Goal: Task Accomplishment & Management: Use online tool/utility

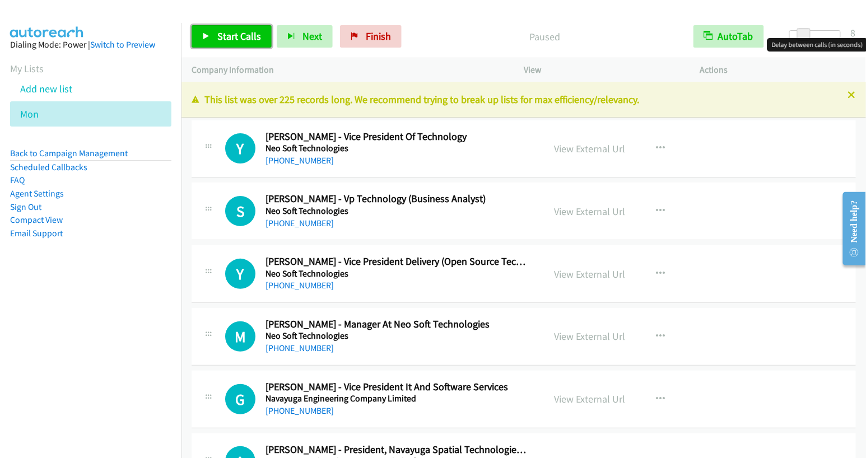
click at [235, 35] on span "Start Calls" at bounding box center [239, 36] width 44 height 13
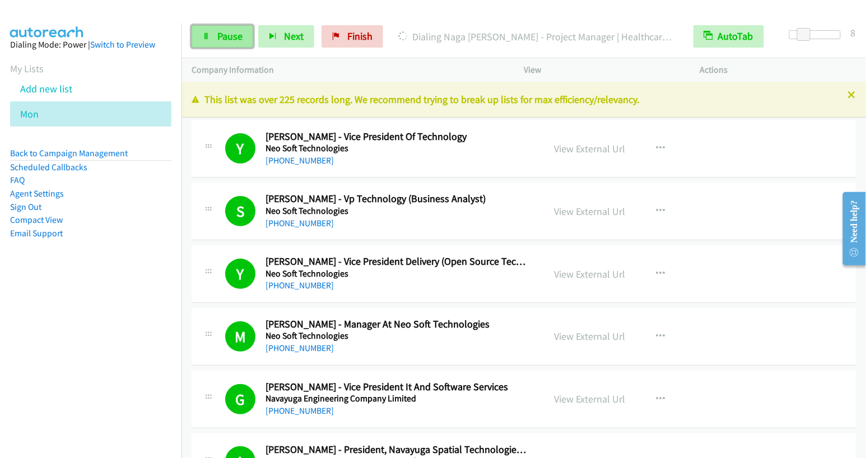
click at [230, 31] on span "Pause" at bounding box center [229, 36] width 25 height 13
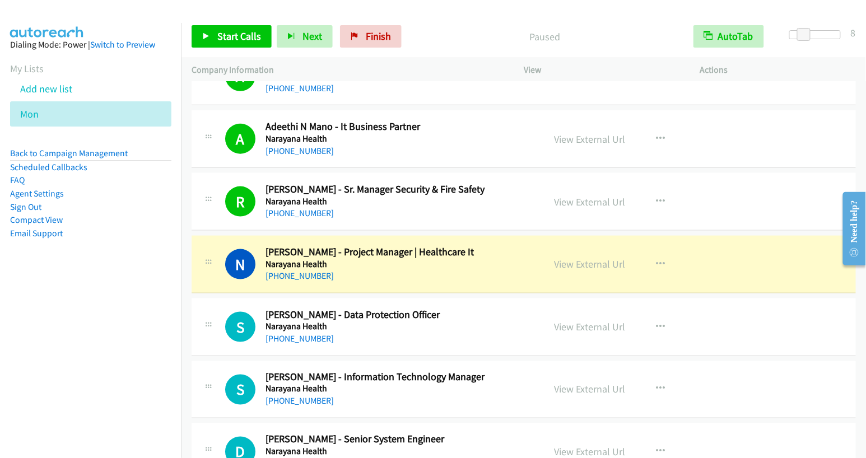
scroll to position [523, 0]
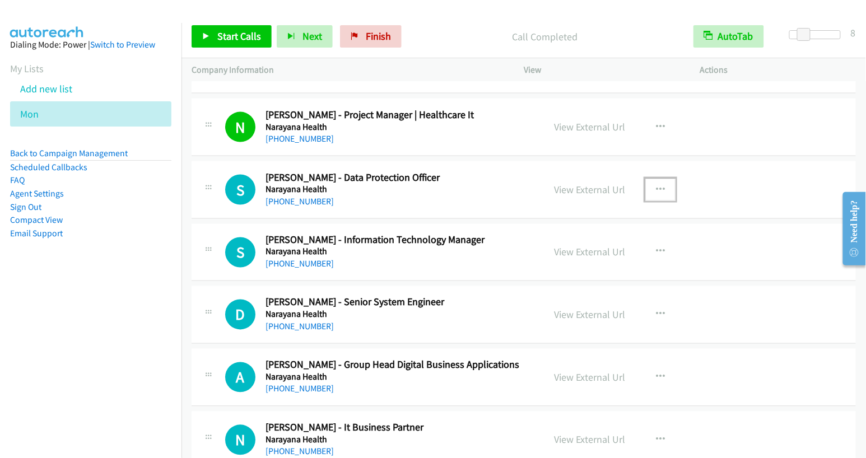
click at [656, 189] on icon "button" at bounding box center [660, 189] width 9 height 9
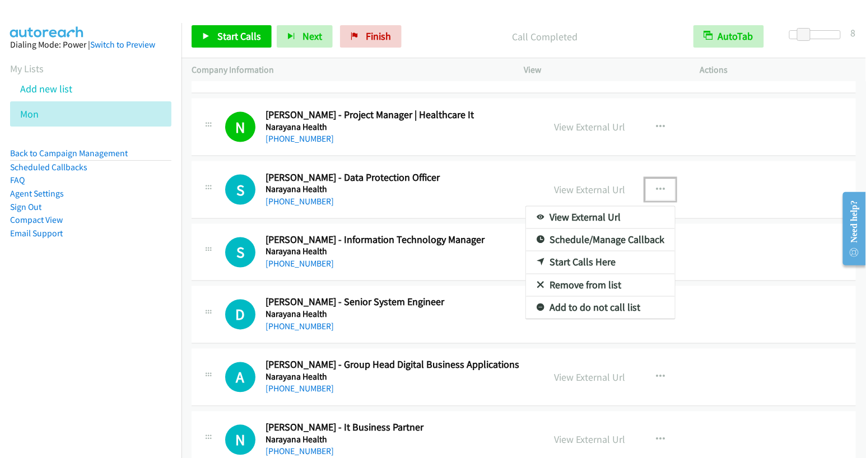
click at [608, 260] on link "Start Calls Here" at bounding box center [600, 262] width 149 height 22
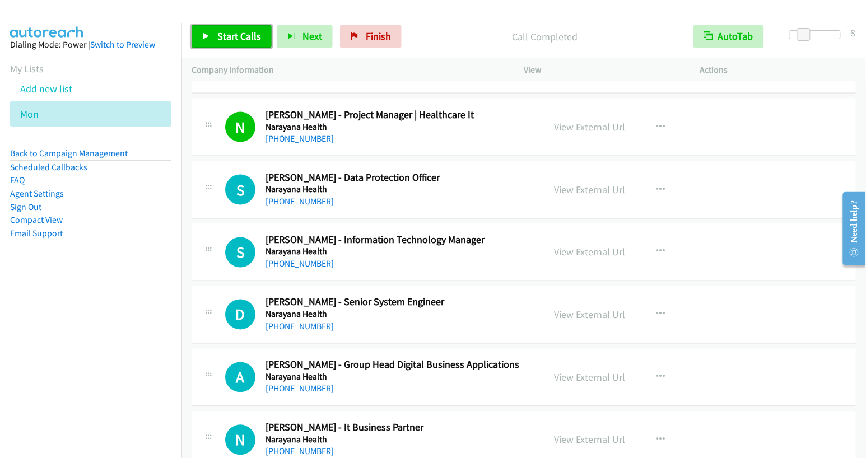
click at [245, 40] on span "Start Calls" at bounding box center [239, 36] width 44 height 13
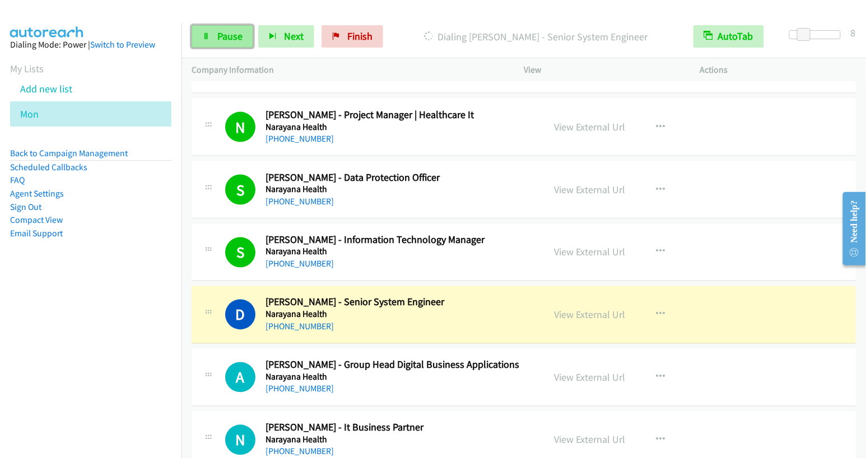
click at [229, 35] on span "Pause" at bounding box center [229, 36] width 25 height 13
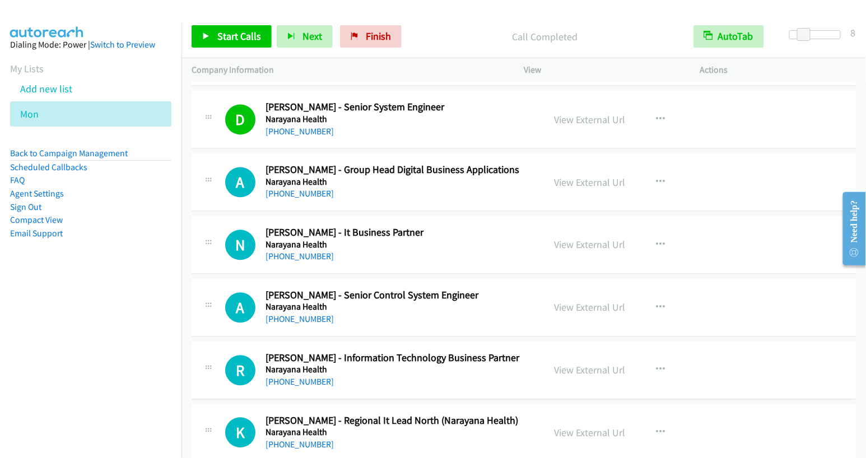
scroll to position [717, 0]
click at [656, 178] on icon "button" at bounding box center [660, 182] width 9 height 9
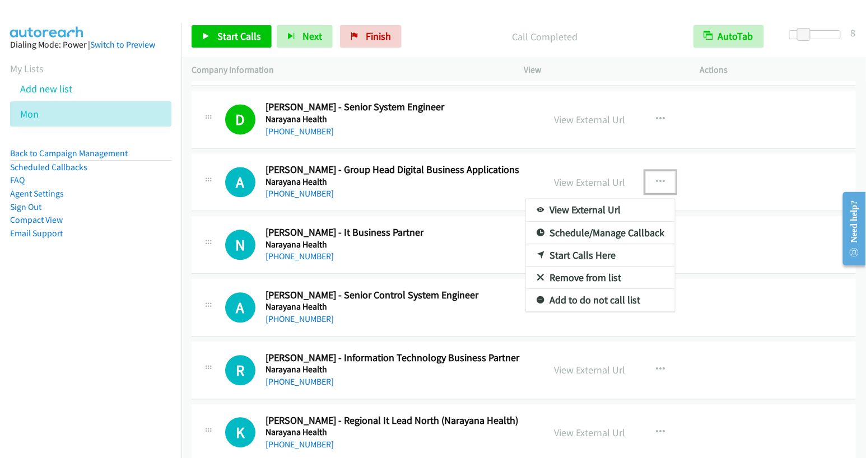
click at [597, 251] on link "Start Calls Here" at bounding box center [600, 256] width 149 height 22
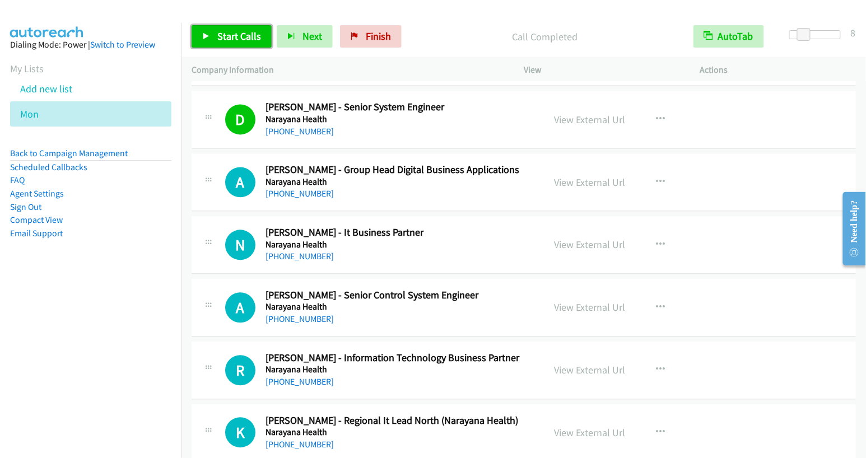
click at [234, 43] on link "Start Calls" at bounding box center [232, 36] width 80 height 22
click at [214, 38] on link "Pause" at bounding box center [223, 36] width 62 height 22
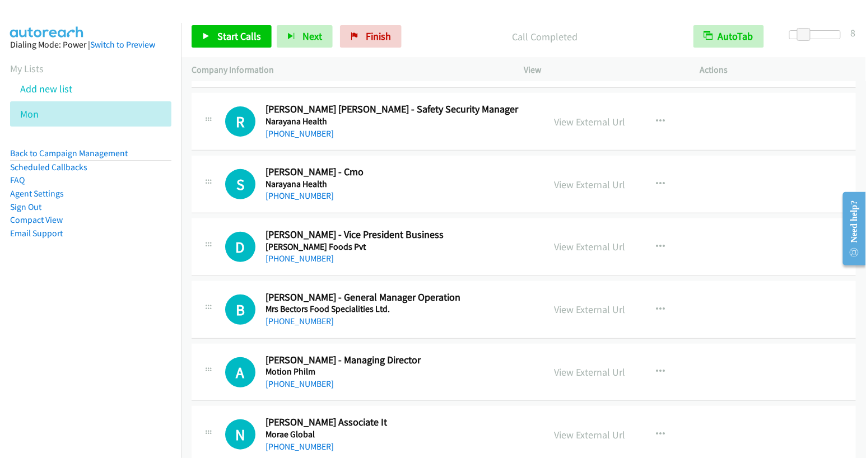
scroll to position [1405, 0]
click at [656, 243] on icon "button" at bounding box center [660, 247] width 9 height 9
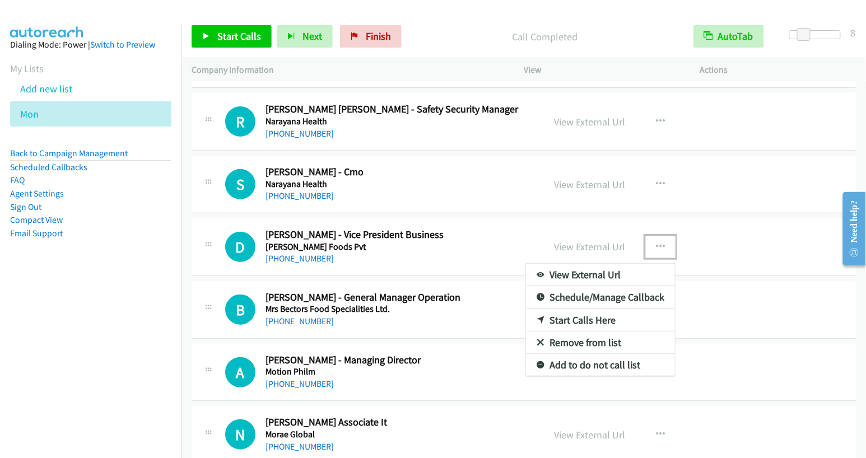
click at [589, 313] on link "Start Calls Here" at bounding box center [600, 320] width 149 height 22
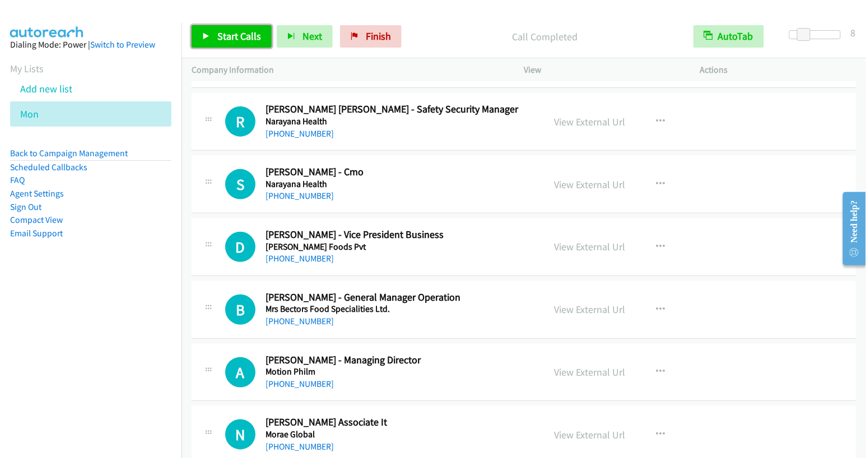
click at [235, 35] on span "Start Calls" at bounding box center [239, 36] width 44 height 13
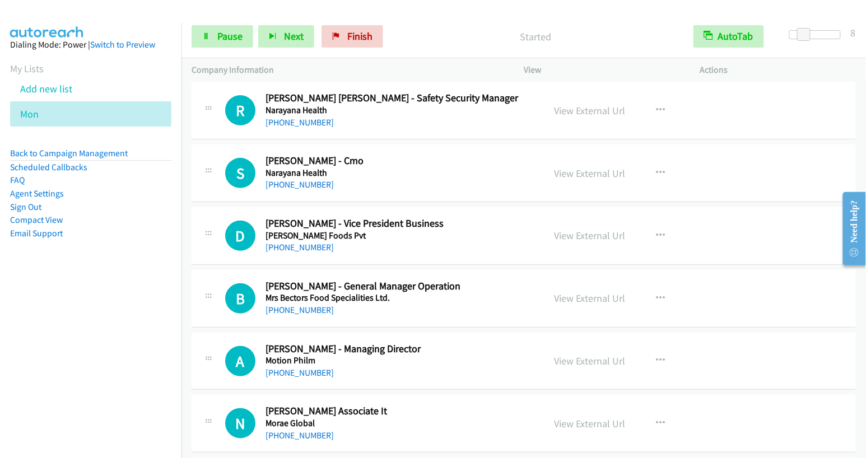
scroll to position [1420, 0]
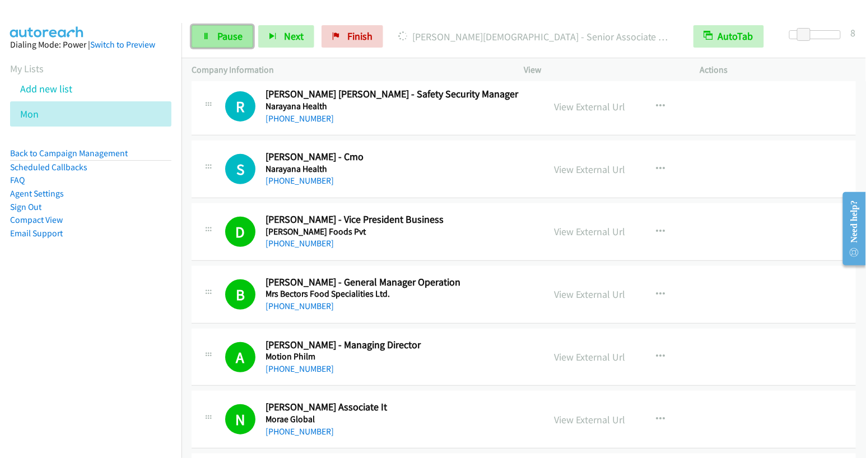
click at [221, 35] on span "Pause" at bounding box center [229, 36] width 25 height 13
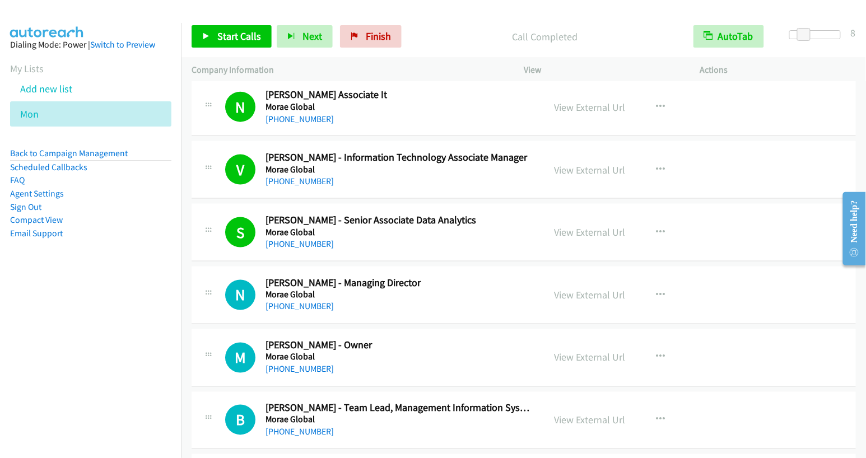
scroll to position [1821, 0]
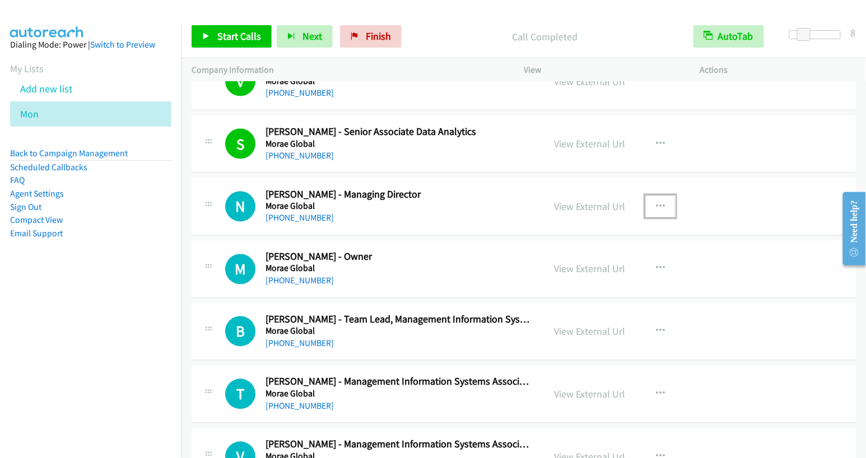
drag, startPoint x: 654, startPoint y: 200, endPoint x: 649, endPoint y: 215, distance: 15.4
click at [656, 202] on icon "button" at bounding box center [660, 206] width 9 height 9
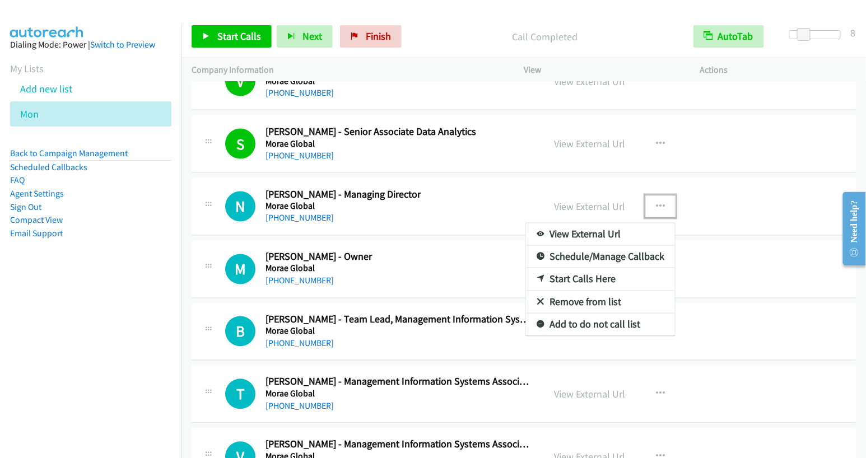
click at [600, 272] on link "Start Calls Here" at bounding box center [600, 279] width 149 height 22
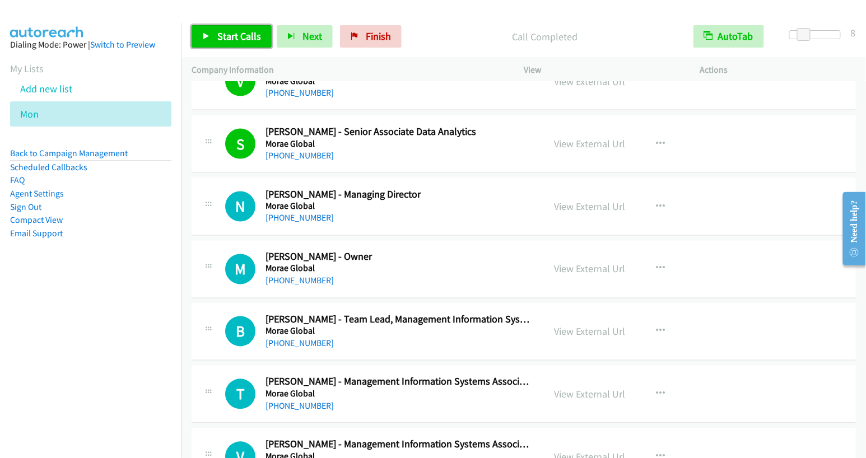
click at [239, 38] on span "Start Calls" at bounding box center [239, 36] width 44 height 13
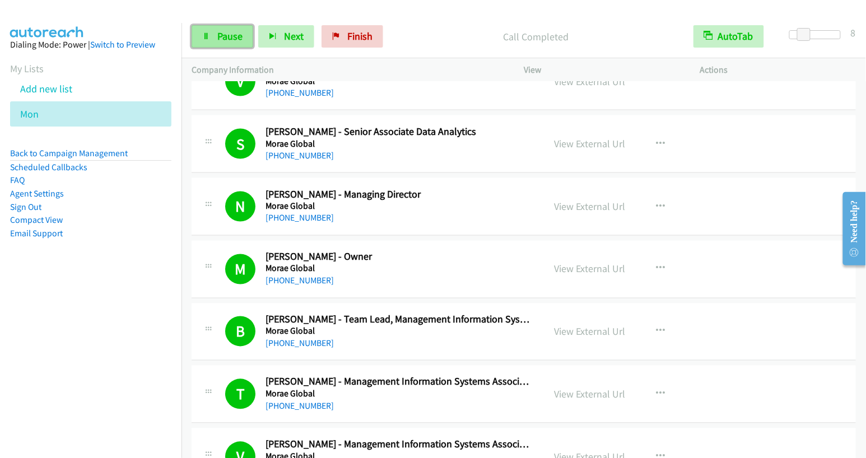
click at [224, 39] on span "Pause" at bounding box center [229, 36] width 25 height 13
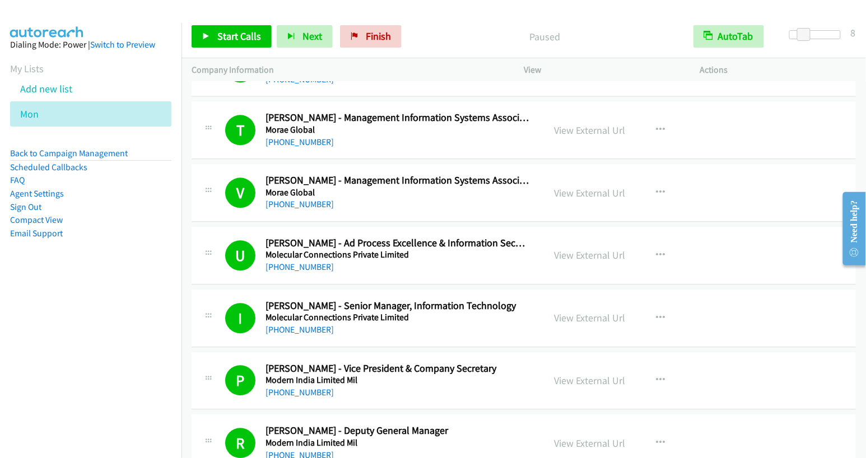
scroll to position [2271, 0]
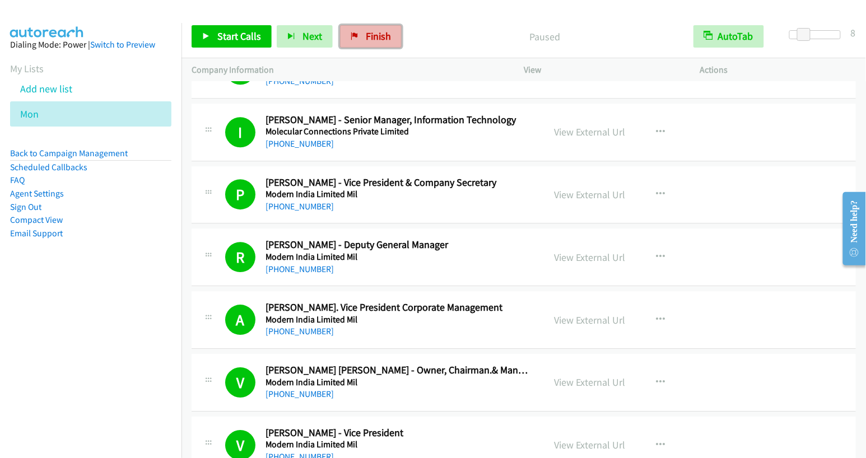
click at [366, 38] on span "Finish" at bounding box center [378, 36] width 25 height 13
click at [377, 40] on span "Finish" at bounding box center [378, 36] width 25 height 13
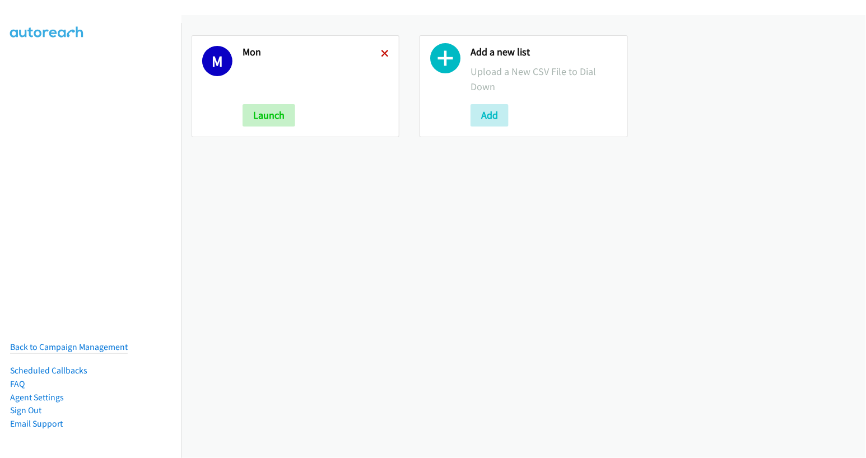
click at [381, 54] on icon at bounding box center [385, 54] width 8 height 8
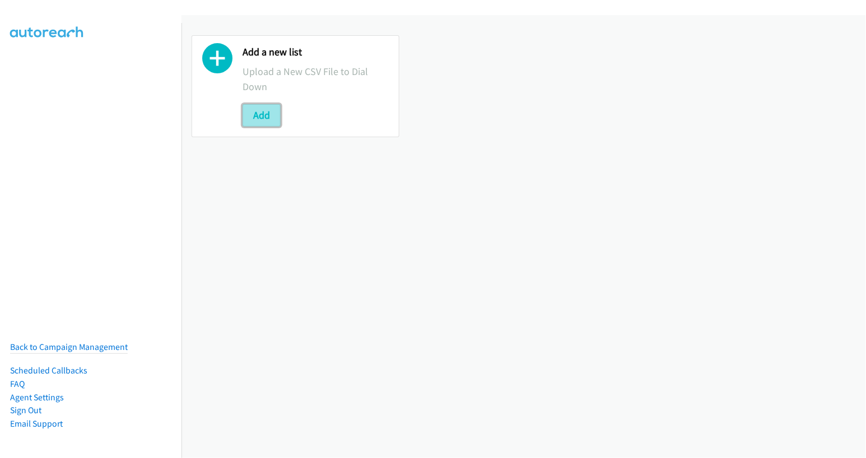
click at [263, 114] on button "Add" at bounding box center [262, 115] width 38 height 22
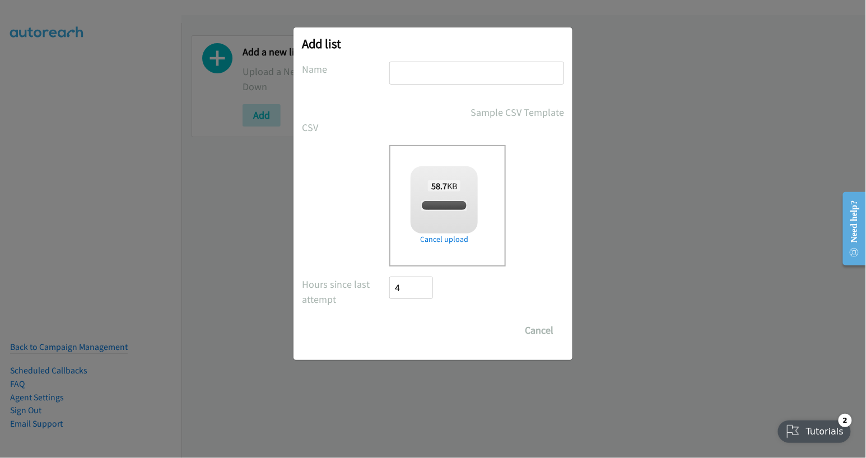
click at [439, 76] on input "text" at bounding box center [476, 73] width 175 height 23
checkbox input "true"
type input "mon"
click at [420, 327] on input "Save List" at bounding box center [418, 330] width 59 height 22
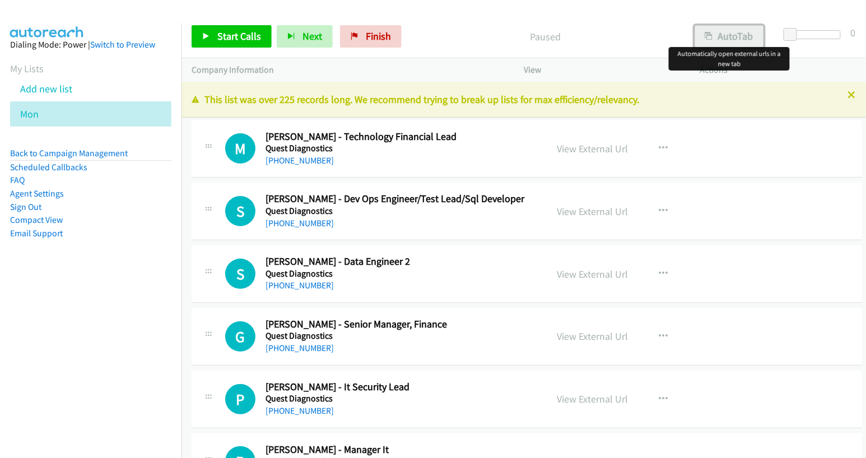
click at [726, 36] on button "AutoTab" at bounding box center [729, 36] width 69 height 22
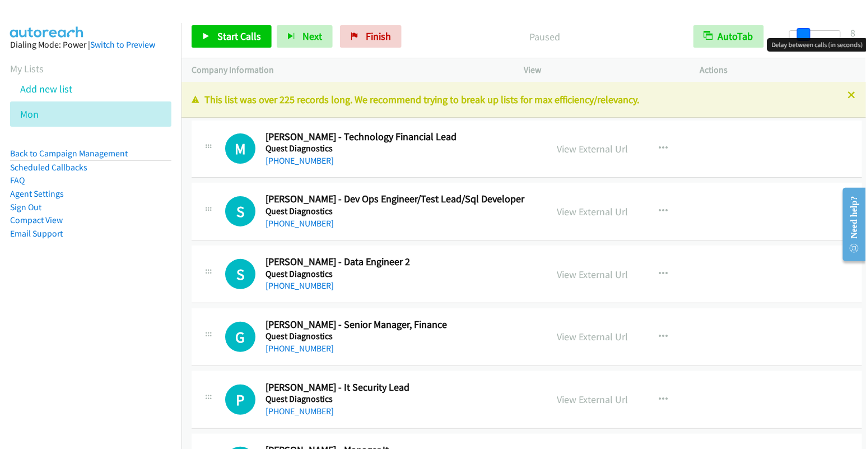
drag, startPoint x: 789, startPoint y: 32, endPoint x: 802, endPoint y: 35, distance: 13.2
click at [802, 35] on span at bounding box center [803, 34] width 13 height 13
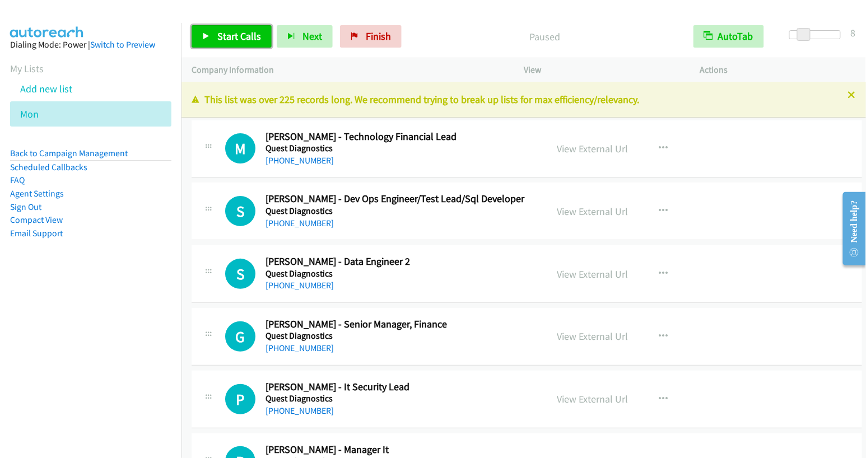
click at [237, 33] on span "Start Calls" at bounding box center [239, 36] width 44 height 13
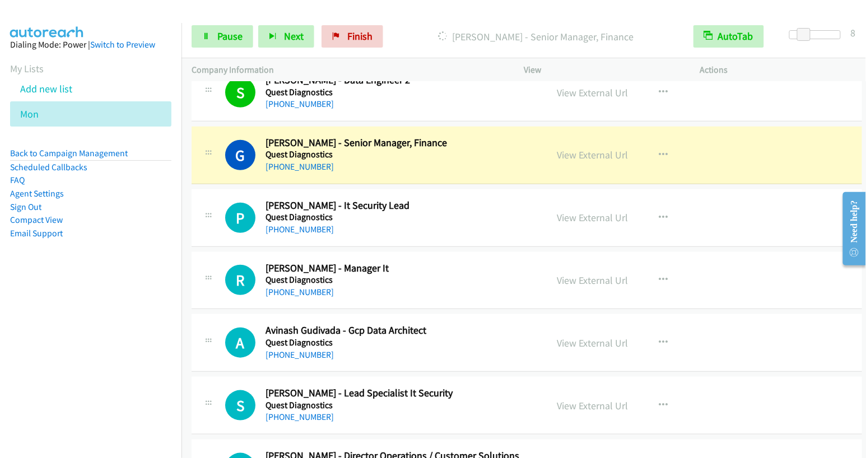
scroll to position [202, 0]
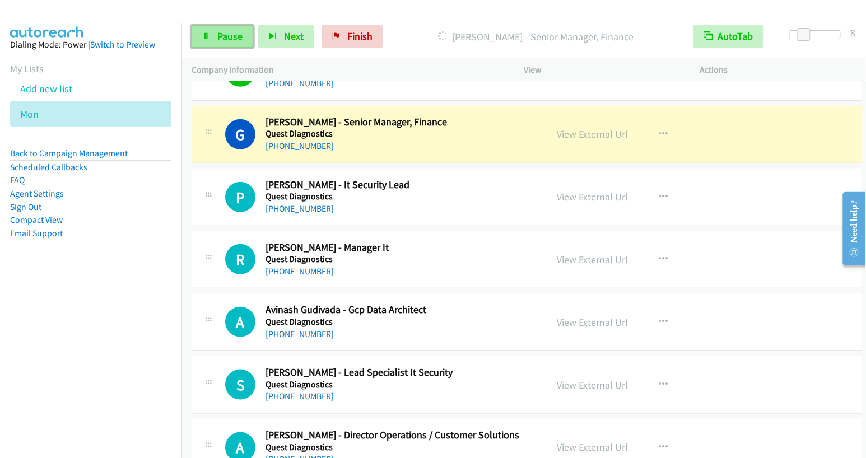
click at [213, 36] on link "Pause" at bounding box center [223, 36] width 62 height 22
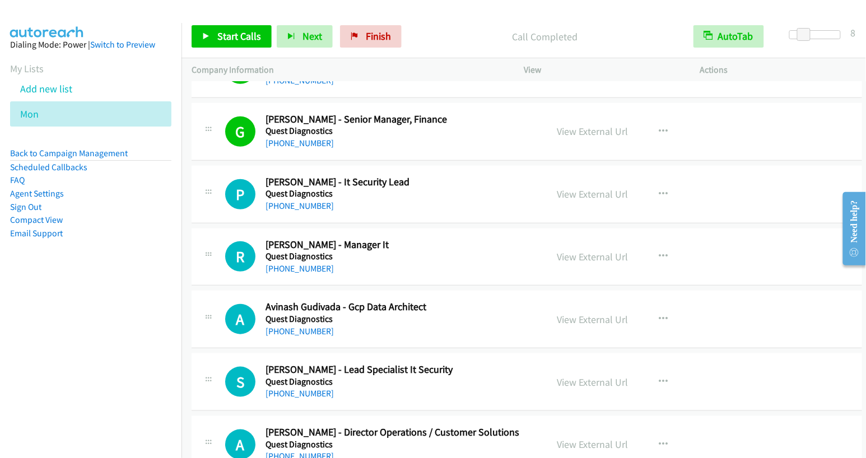
scroll to position [207, 0]
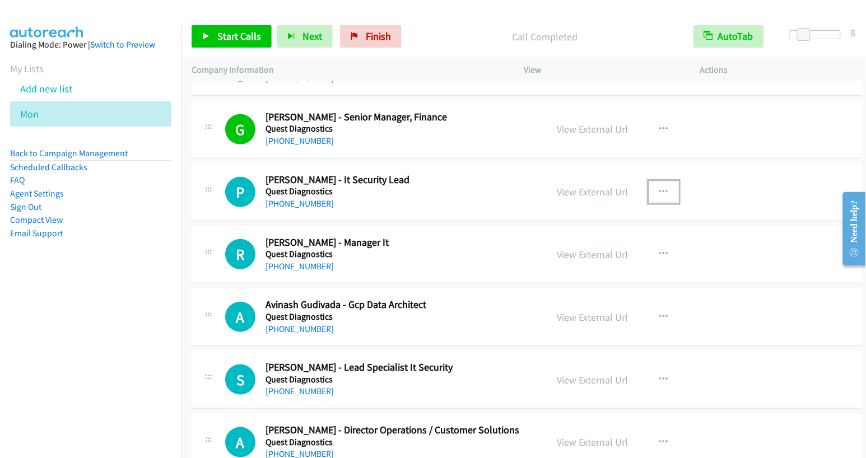
click at [659, 188] on icon "button" at bounding box center [663, 192] width 9 height 9
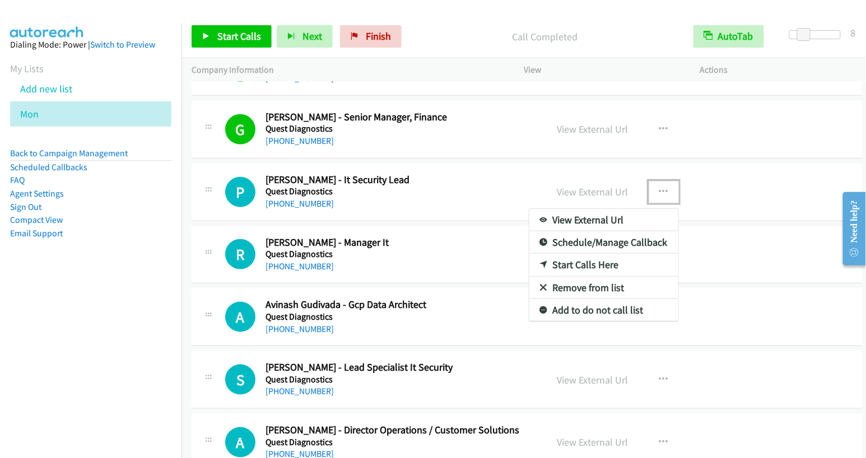
click at [618, 256] on link "Start Calls Here" at bounding box center [603, 265] width 149 height 22
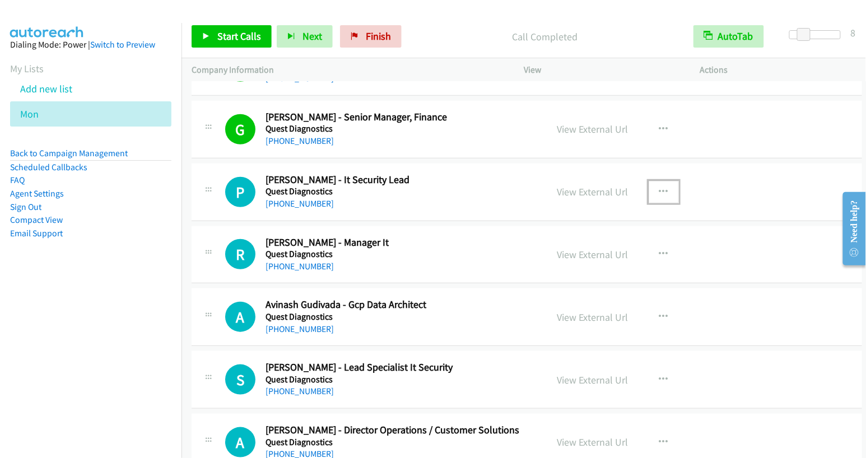
click at [660, 191] on button "button" at bounding box center [664, 192] width 30 height 22
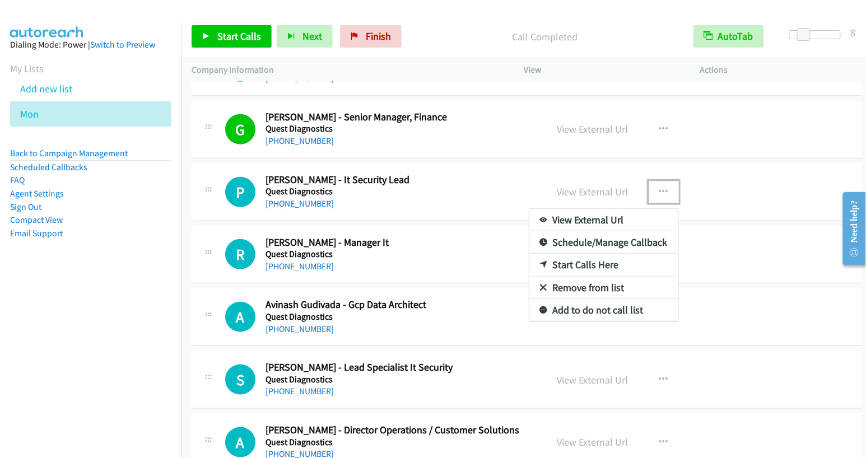
click at [605, 267] on link "Start Calls Here" at bounding box center [603, 265] width 149 height 22
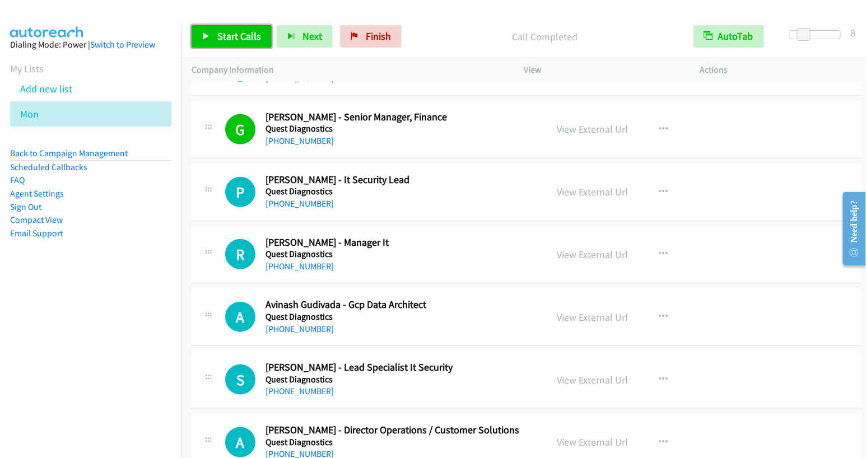
click at [244, 38] on span "Start Calls" at bounding box center [239, 36] width 44 height 13
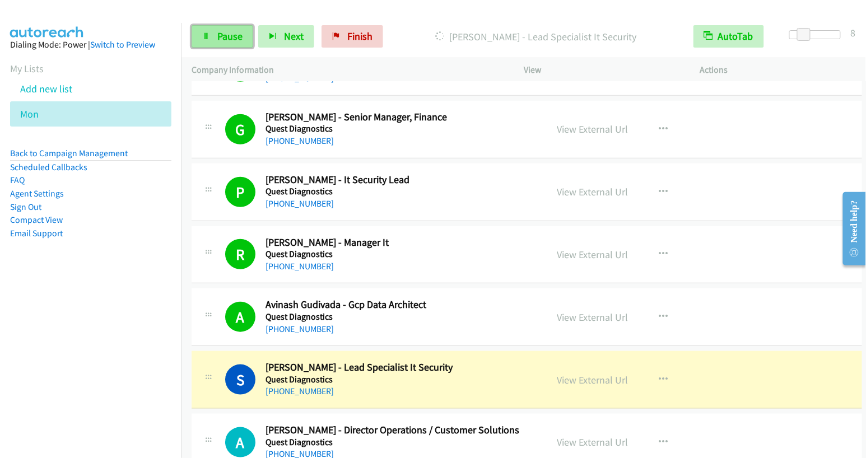
click at [226, 38] on span "Pause" at bounding box center [229, 36] width 25 height 13
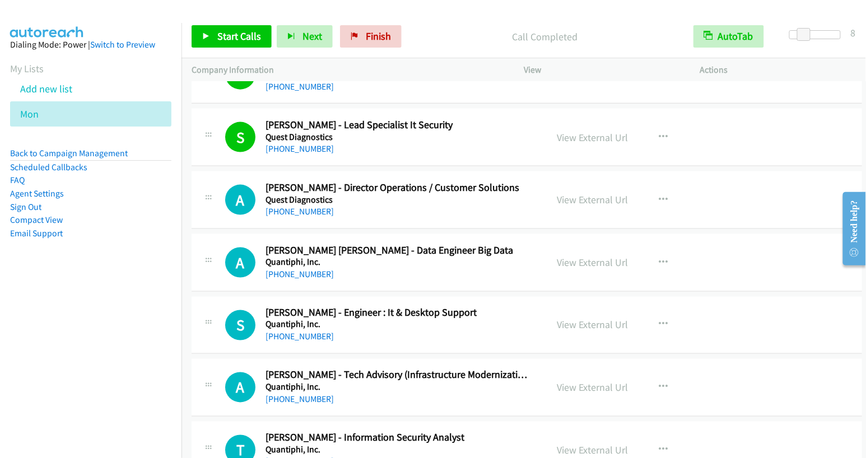
scroll to position [457, 0]
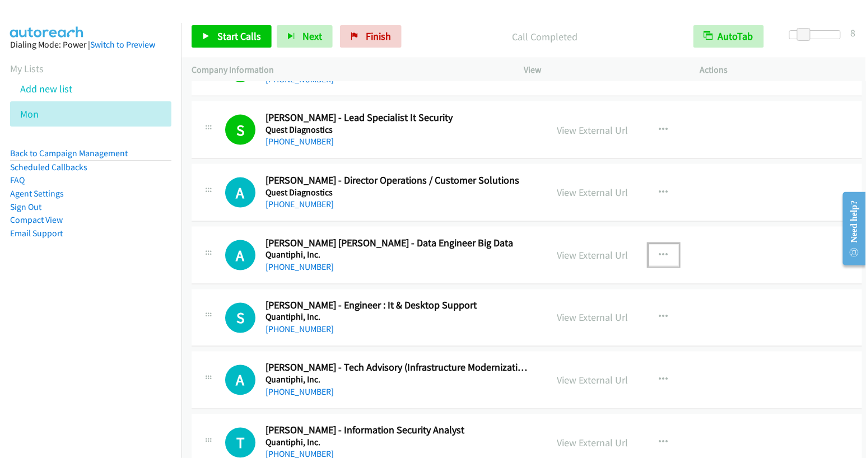
click at [659, 251] on icon "button" at bounding box center [663, 255] width 9 height 9
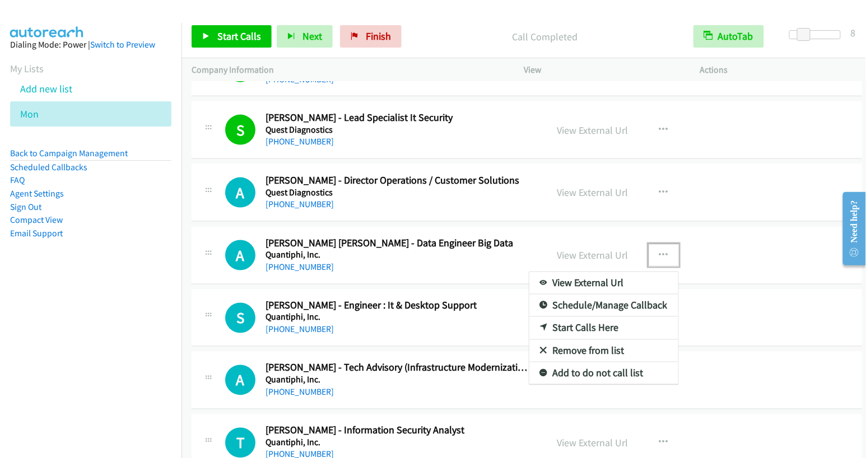
click at [589, 326] on link "Start Calls Here" at bounding box center [603, 328] width 149 height 22
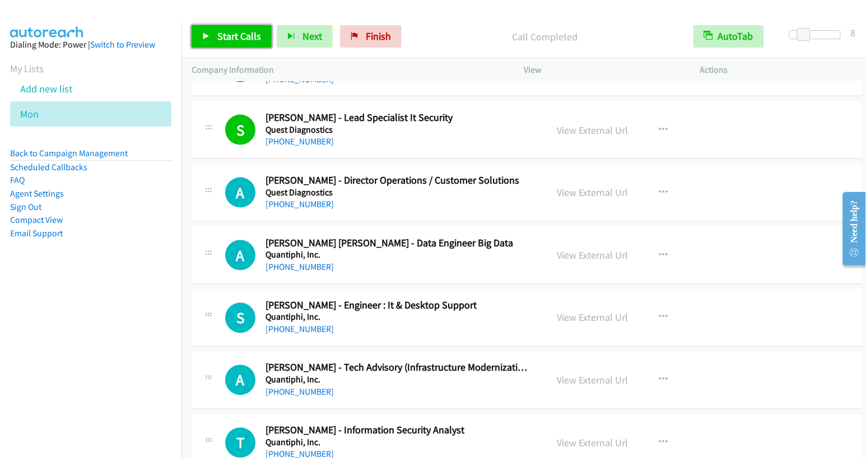
click at [227, 29] on link "Start Calls" at bounding box center [232, 36] width 80 height 22
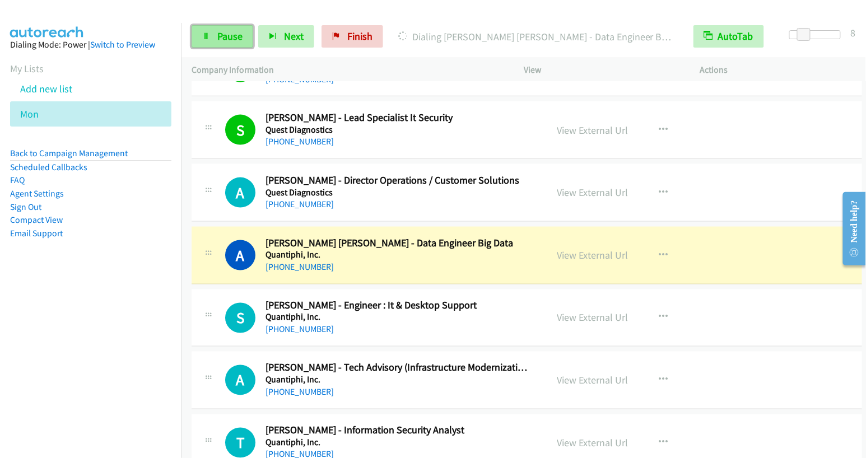
click at [212, 43] on link "Pause" at bounding box center [223, 36] width 62 height 22
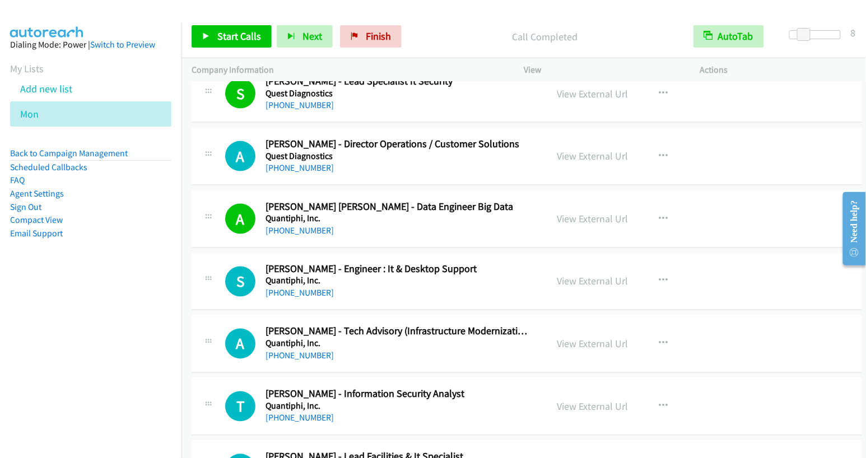
scroll to position [548, 0]
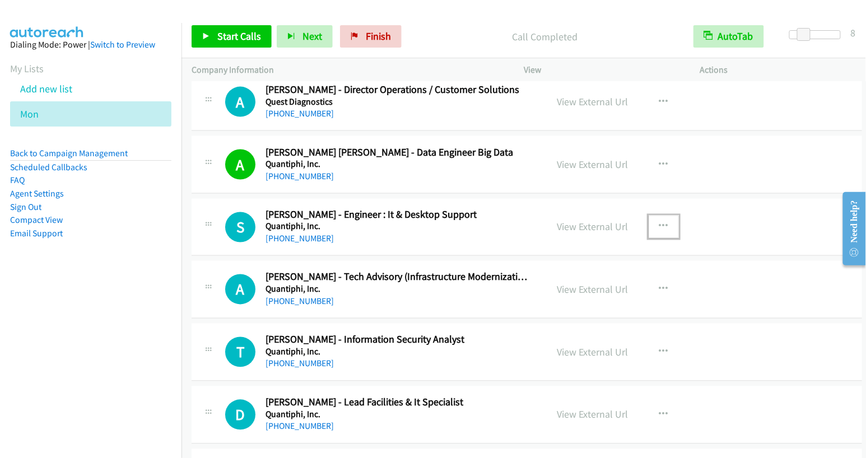
click at [659, 223] on icon "button" at bounding box center [663, 226] width 9 height 9
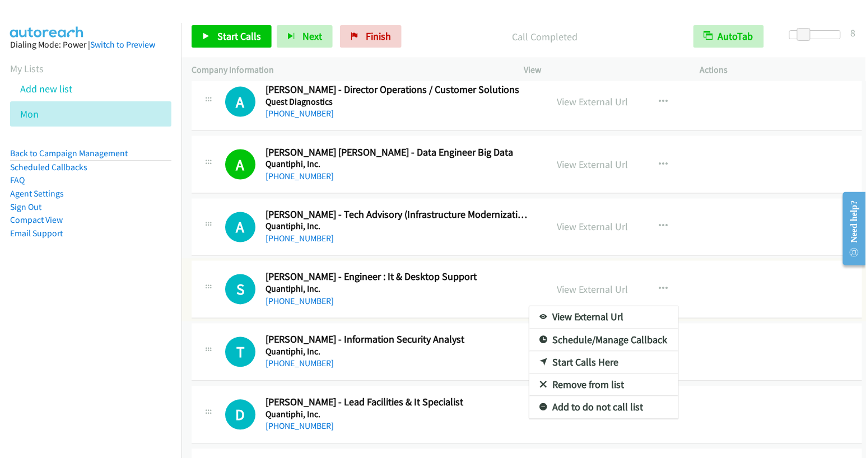
click at [656, 221] on div at bounding box center [433, 229] width 866 height 458
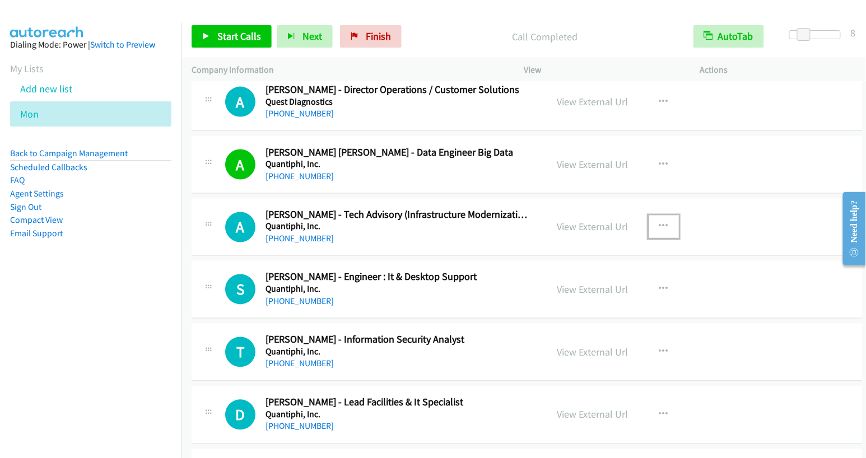
click at [659, 226] on icon "button" at bounding box center [663, 226] width 9 height 9
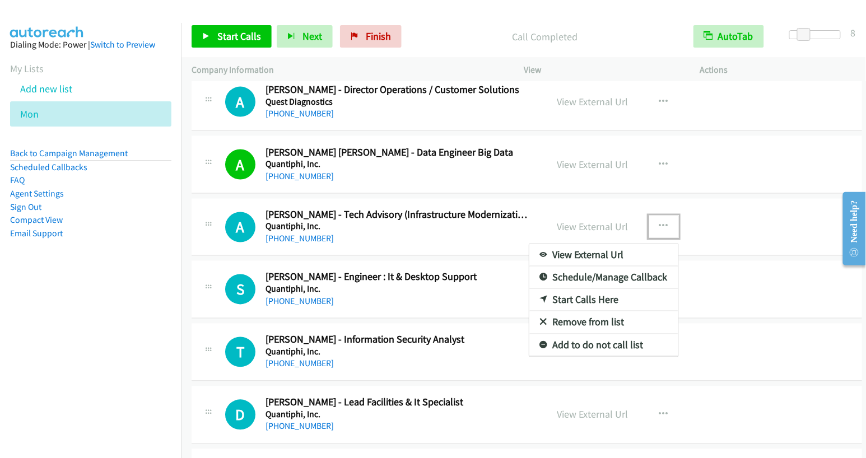
click at [604, 297] on link "Start Calls Here" at bounding box center [603, 300] width 149 height 22
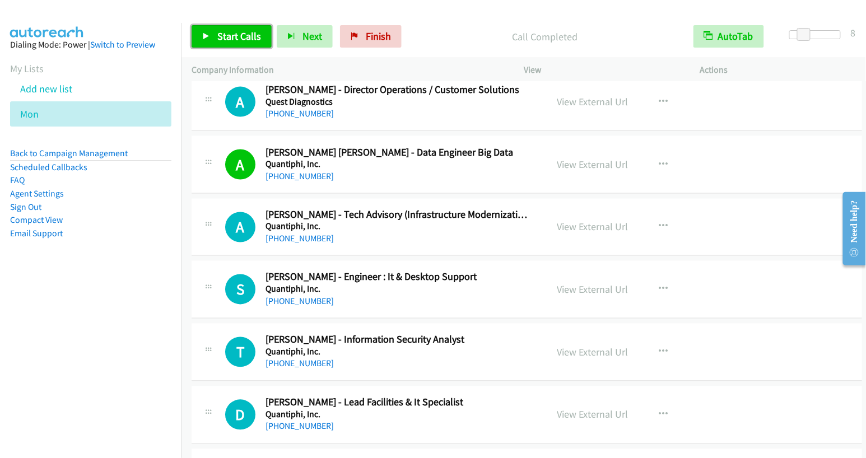
click at [240, 44] on link "Start Calls" at bounding box center [232, 36] width 80 height 22
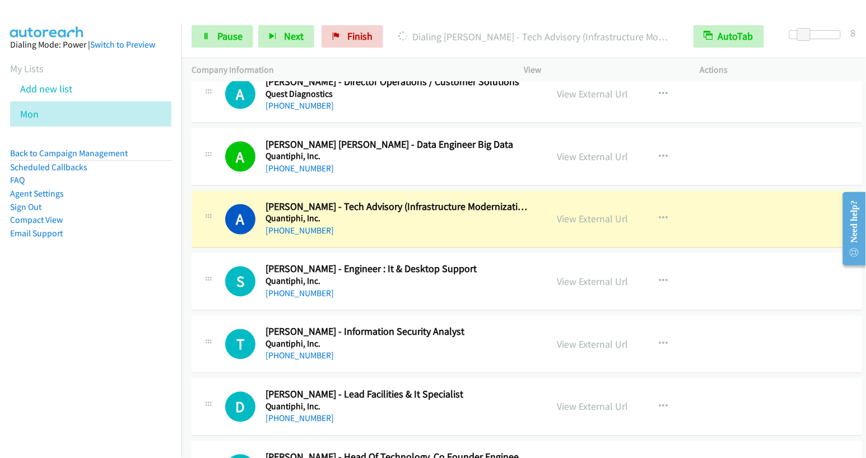
scroll to position [566, 0]
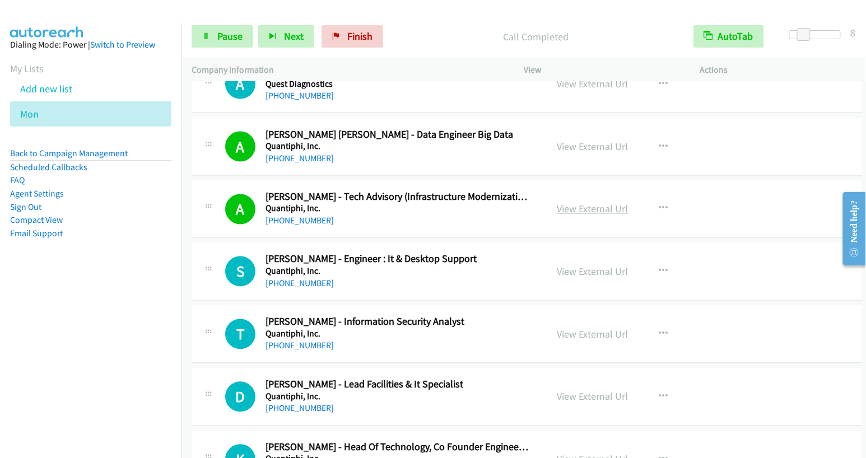
click at [592, 204] on link "View External Url" at bounding box center [592, 209] width 71 height 13
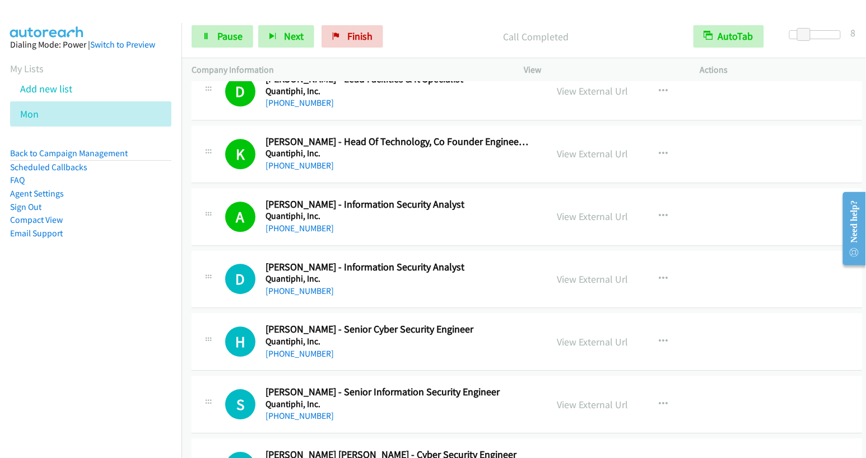
scroll to position [940, 0]
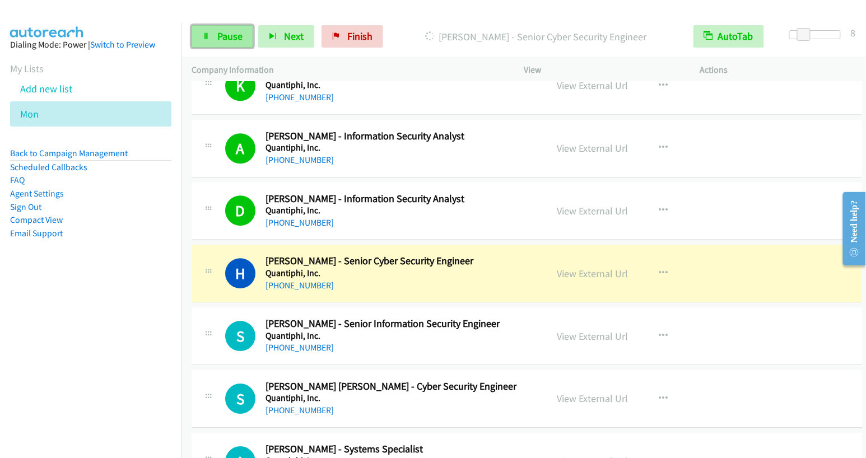
click at [219, 35] on span "Pause" at bounding box center [229, 36] width 25 height 13
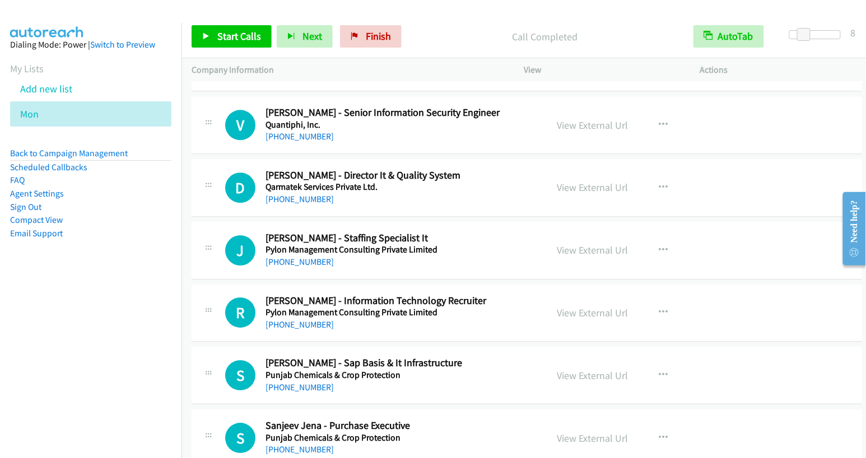
scroll to position [2155, 0]
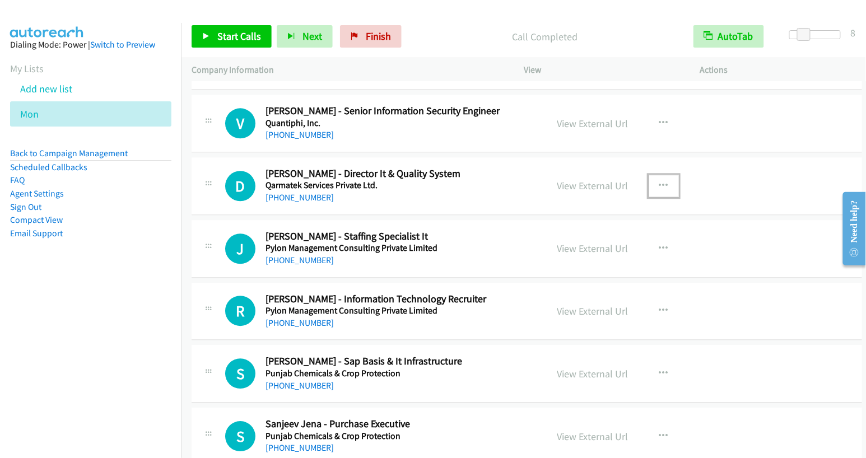
click at [659, 181] on icon "button" at bounding box center [663, 185] width 9 height 9
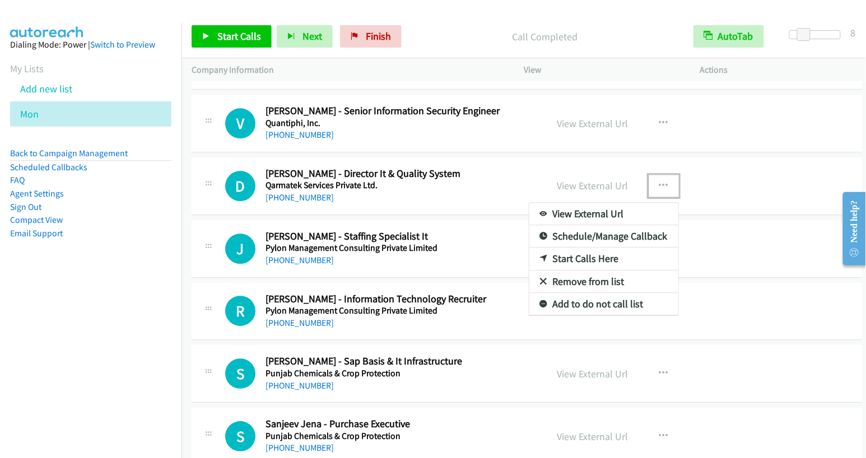
click at [579, 248] on link "Start Calls Here" at bounding box center [603, 259] width 149 height 22
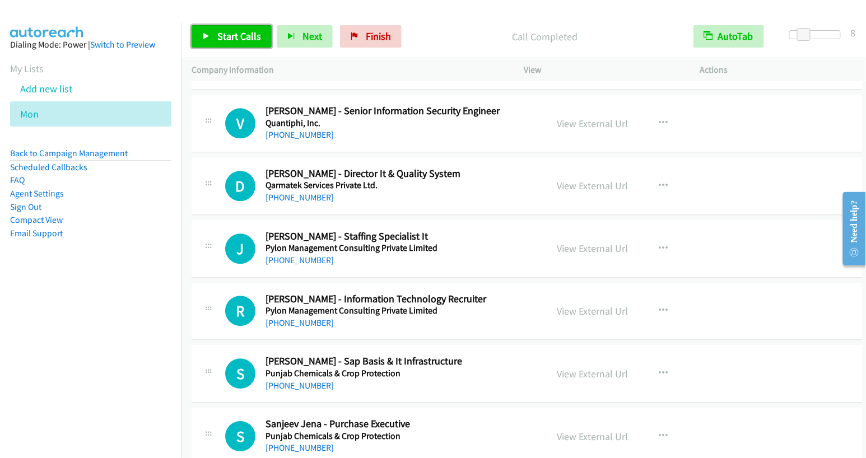
click at [236, 35] on span "Start Calls" at bounding box center [239, 36] width 44 height 13
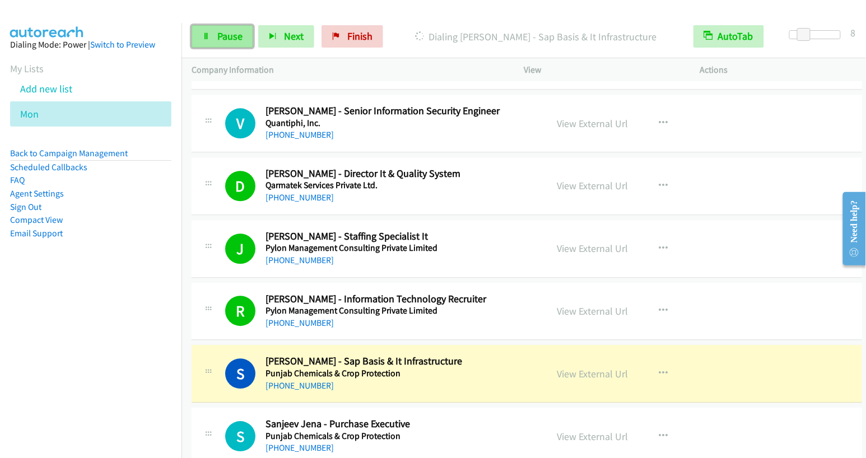
click at [223, 36] on span "Pause" at bounding box center [229, 36] width 25 height 13
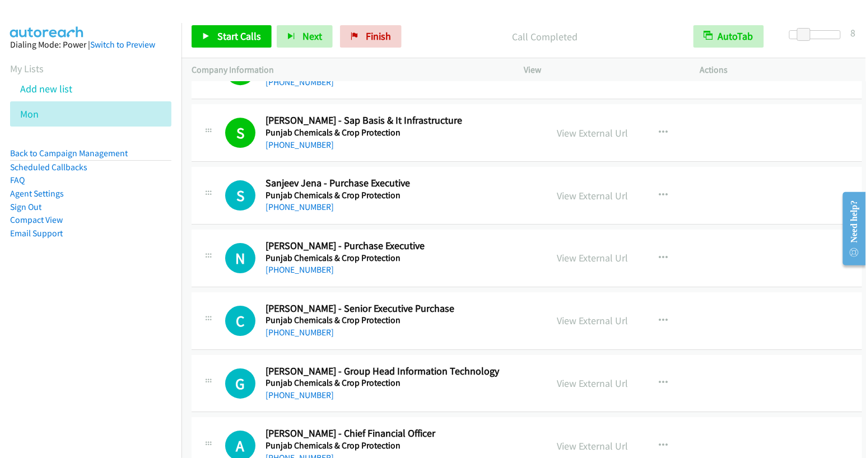
scroll to position [2412, 0]
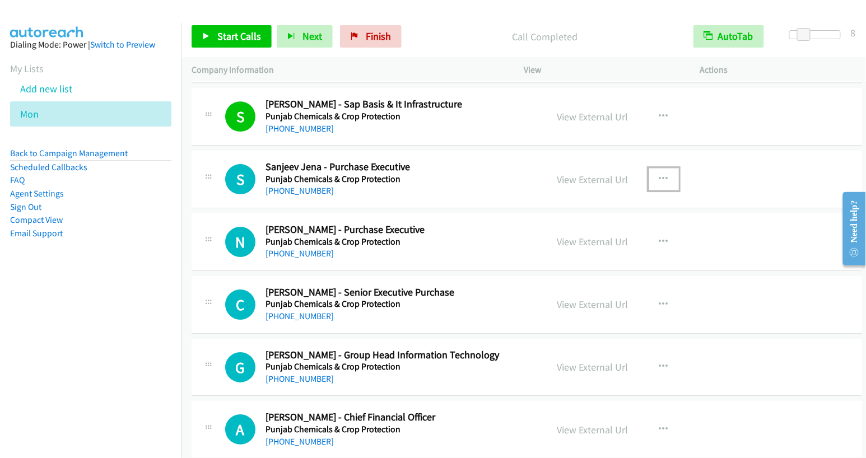
click at [659, 175] on icon "button" at bounding box center [663, 179] width 9 height 9
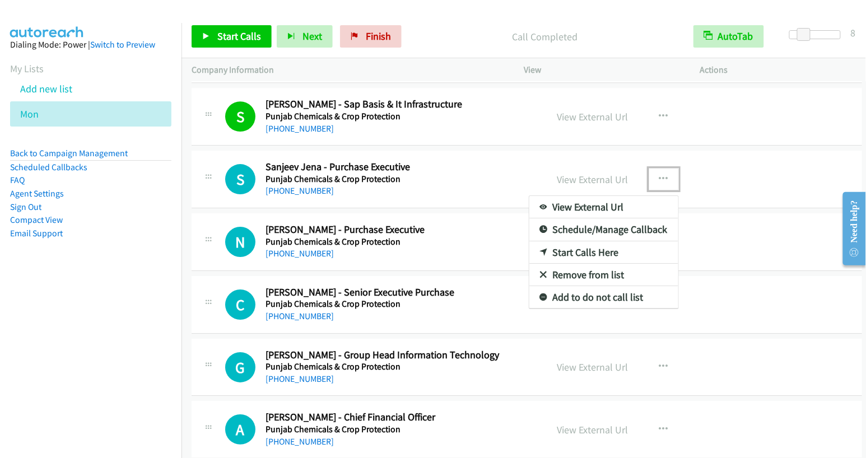
click at [591, 241] on link "Start Calls Here" at bounding box center [603, 252] width 149 height 22
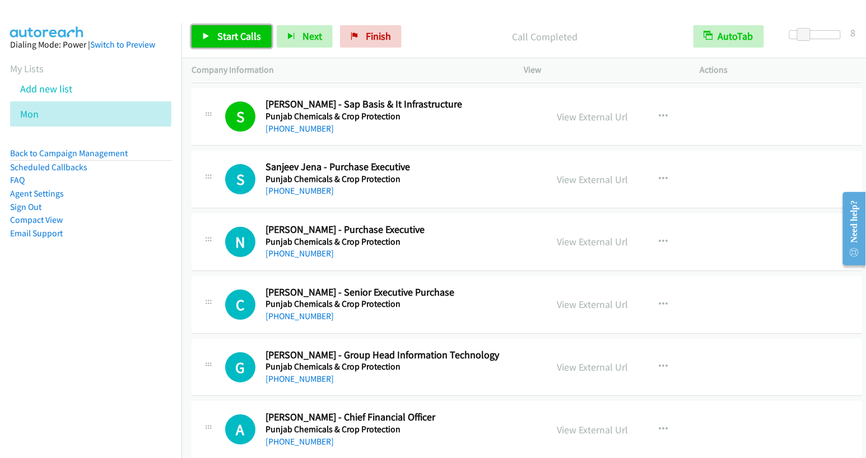
click at [229, 36] on span "Start Calls" at bounding box center [239, 36] width 44 height 13
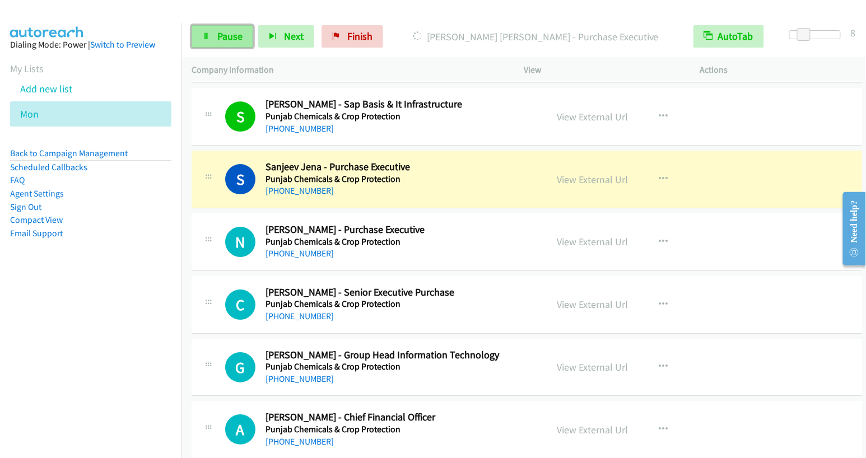
click at [208, 36] on icon at bounding box center [206, 37] width 8 height 8
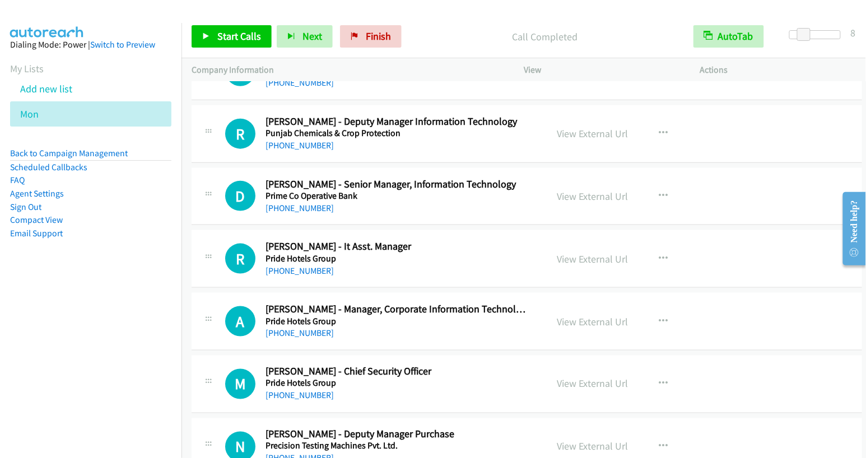
scroll to position [2980, 0]
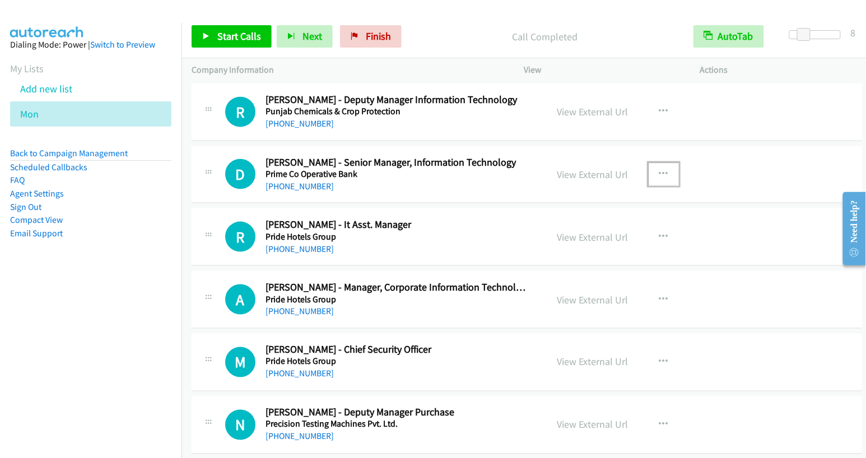
click at [659, 170] on icon "button" at bounding box center [663, 174] width 9 height 9
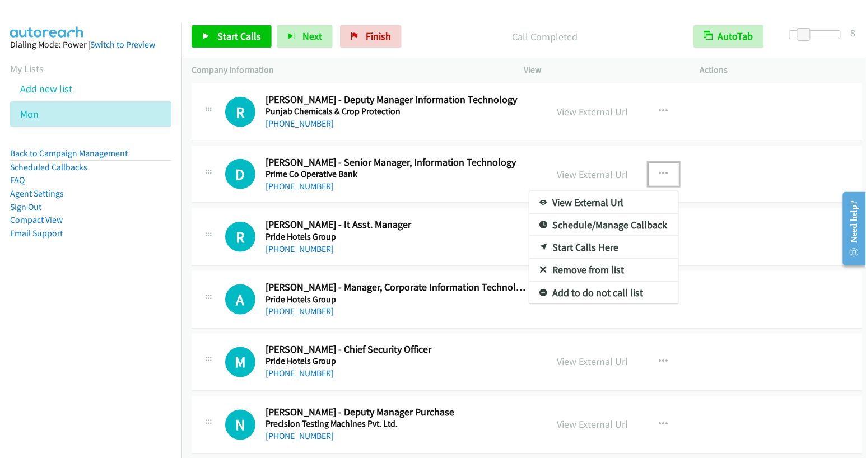
click at [581, 236] on link "Start Calls Here" at bounding box center [603, 247] width 149 height 22
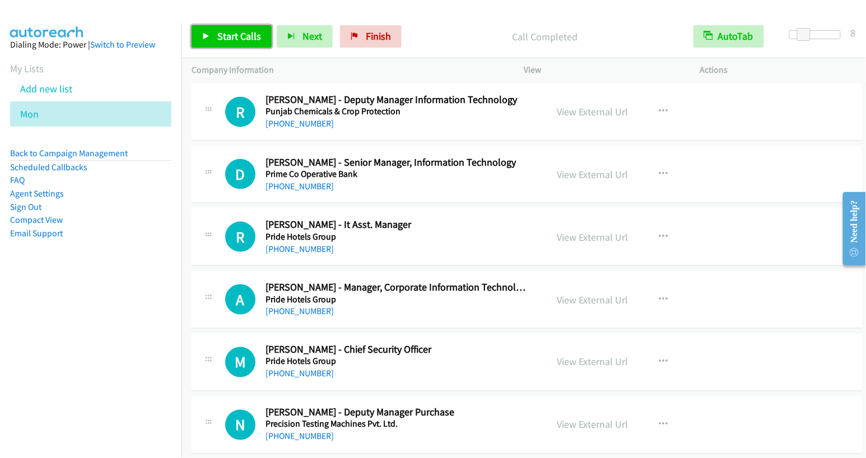
click at [240, 43] on link "Start Calls" at bounding box center [232, 36] width 80 height 22
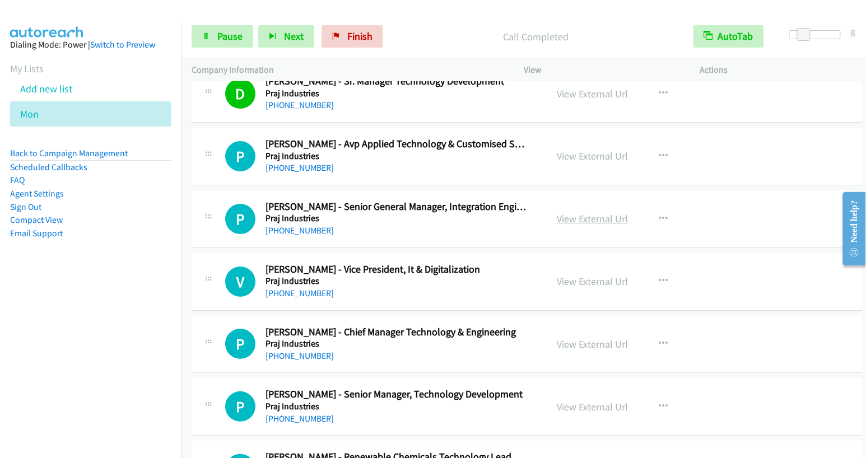
scroll to position [3812, 0]
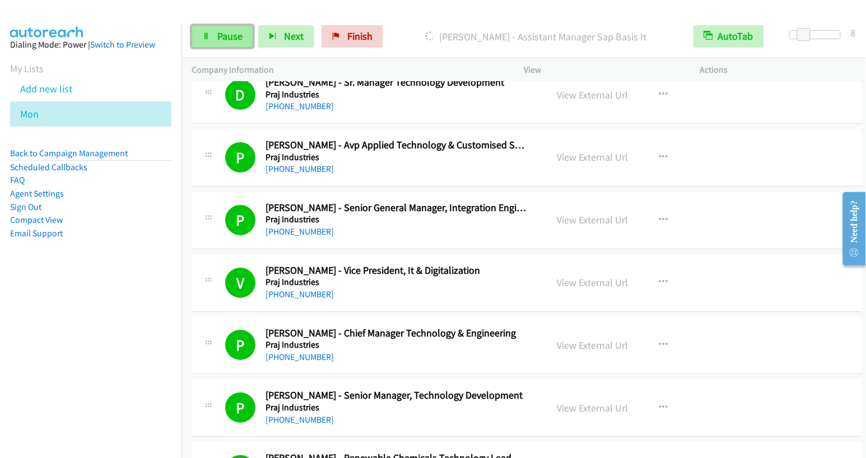
click at [220, 37] on span "Pause" at bounding box center [229, 36] width 25 height 13
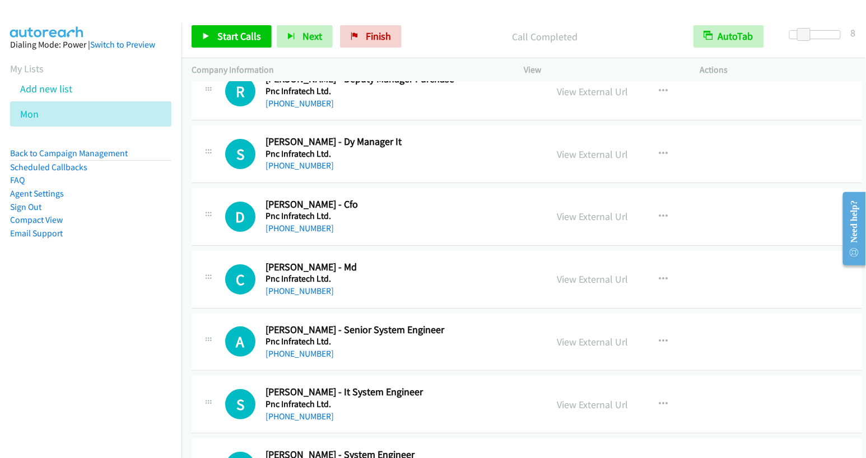
scroll to position [5135, 0]
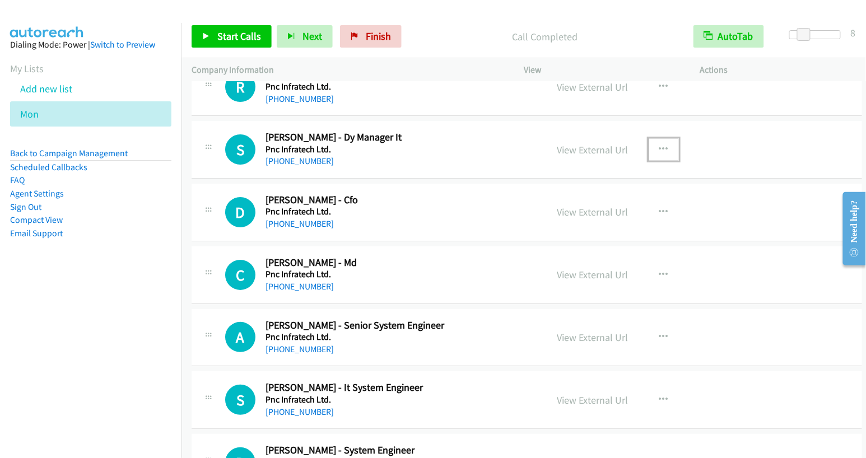
click at [650, 138] on button "button" at bounding box center [664, 149] width 30 height 22
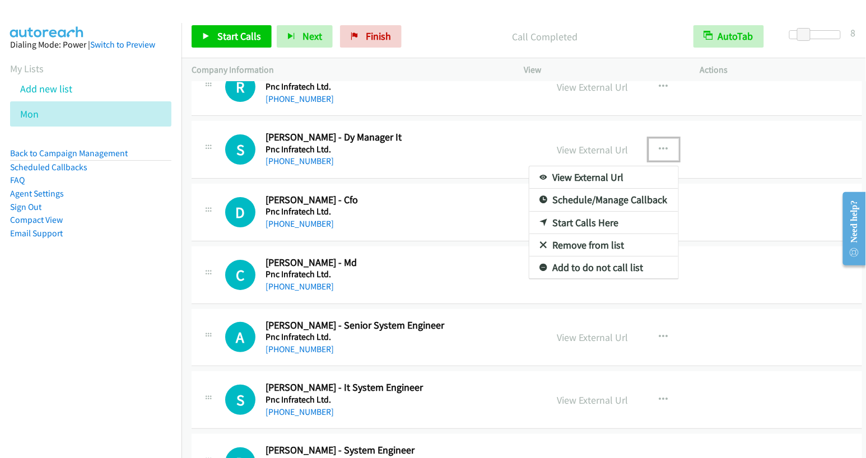
click at [584, 212] on link "Start Calls Here" at bounding box center [603, 223] width 149 height 22
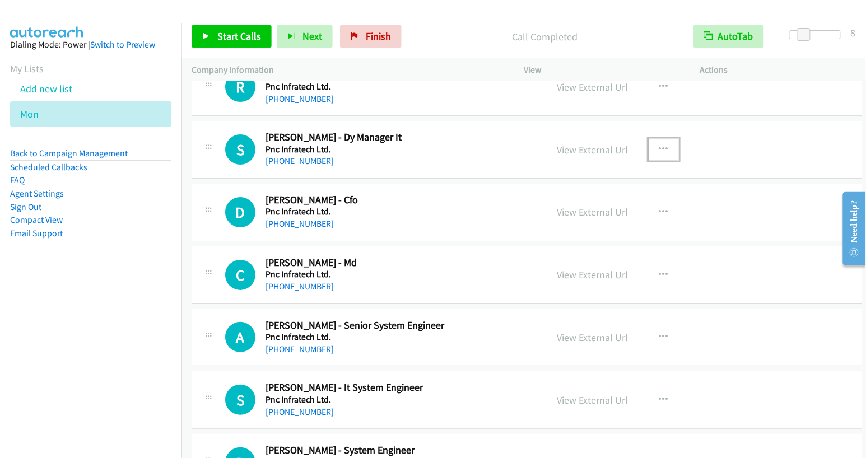
click at [659, 145] on icon "button" at bounding box center [663, 149] width 9 height 9
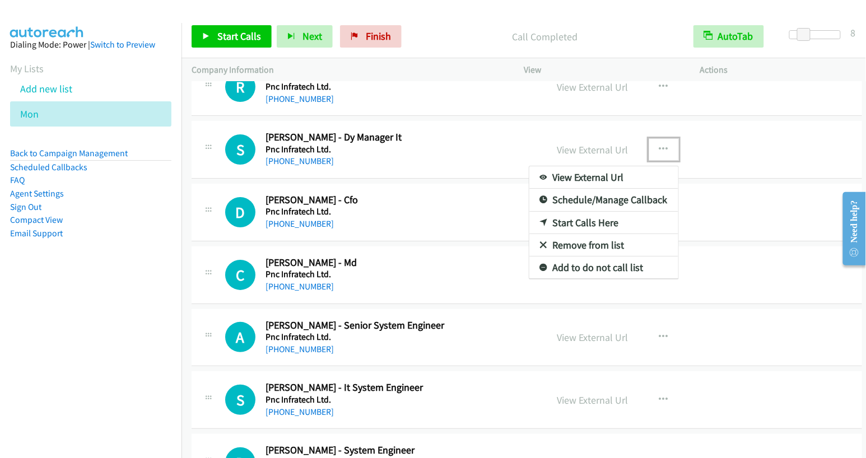
click at [608, 212] on link "Start Calls Here" at bounding box center [603, 223] width 149 height 22
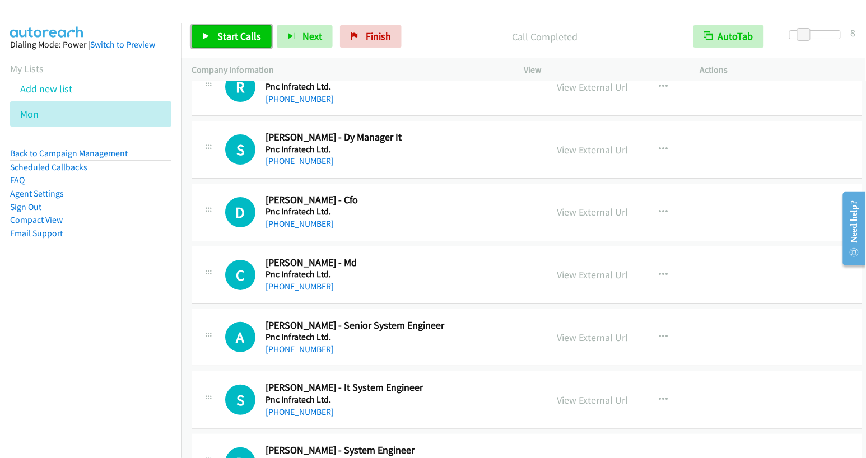
click at [233, 40] on span "Start Calls" at bounding box center [239, 36] width 44 height 13
click at [231, 40] on span "Pause" at bounding box center [229, 36] width 25 height 13
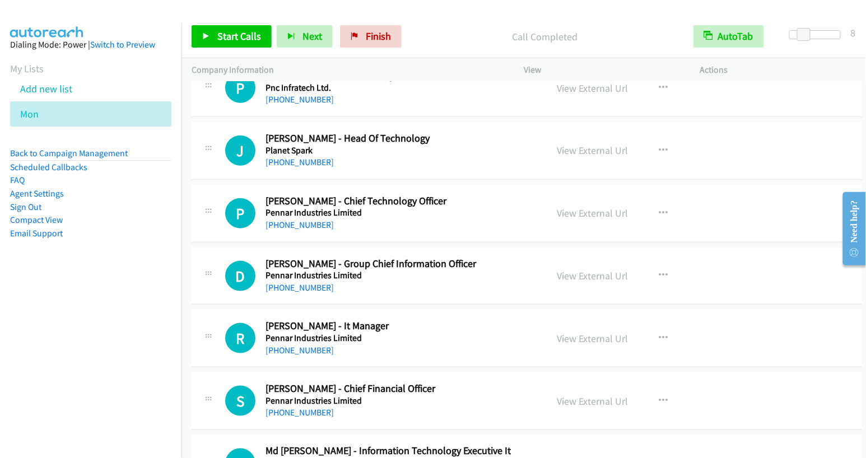
scroll to position [5481, 0]
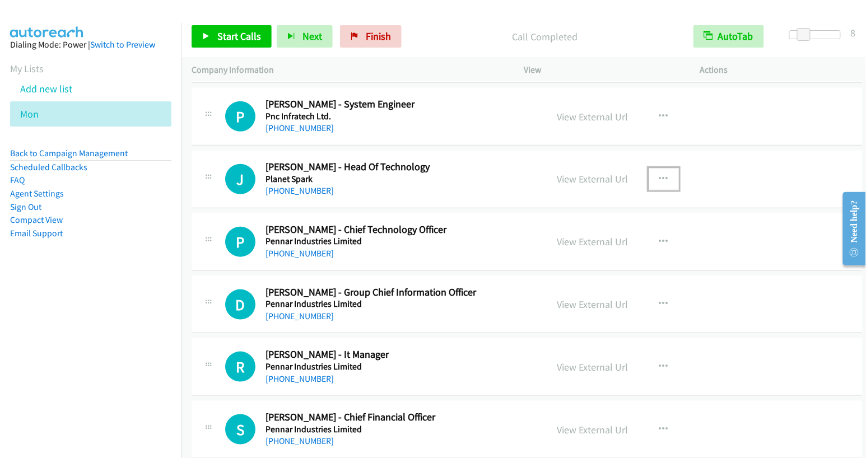
click at [650, 168] on button "button" at bounding box center [664, 179] width 30 height 22
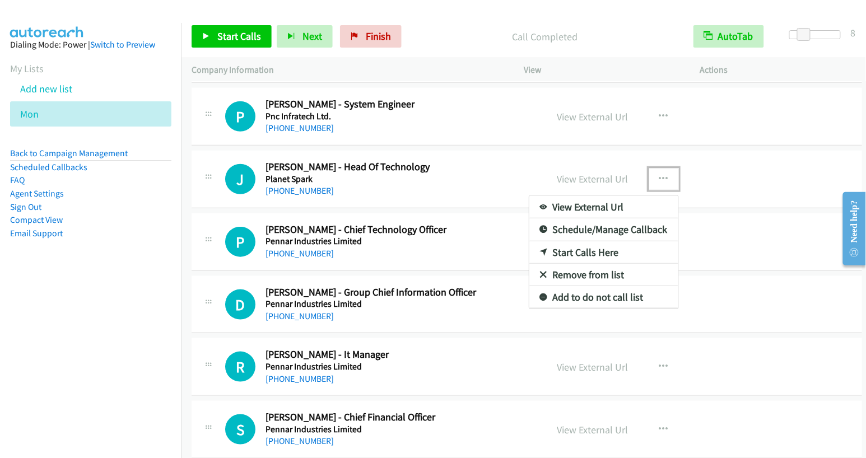
click at [576, 241] on link "Start Calls Here" at bounding box center [603, 252] width 149 height 22
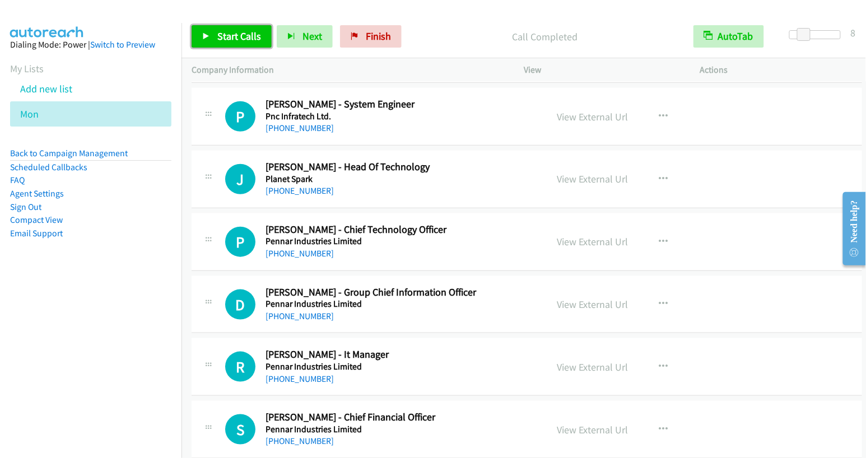
click at [234, 33] on span "Start Calls" at bounding box center [239, 36] width 44 height 13
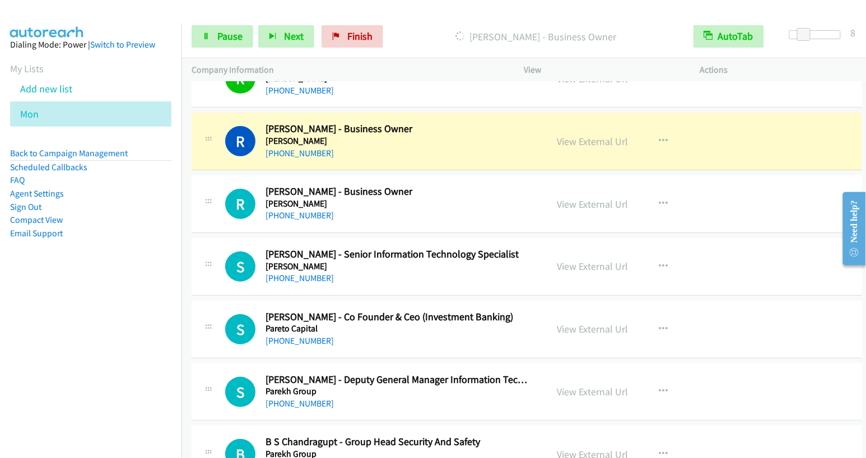
scroll to position [6408, 0]
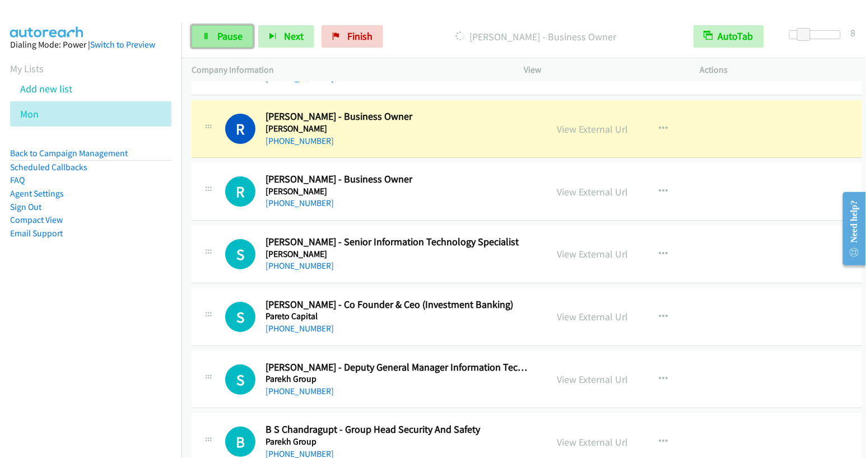
drag, startPoint x: 226, startPoint y: 35, endPoint x: 236, endPoint y: 34, distance: 9.5
click at [226, 35] on span "Pause" at bounding box center [229, 36] width 25 height 13
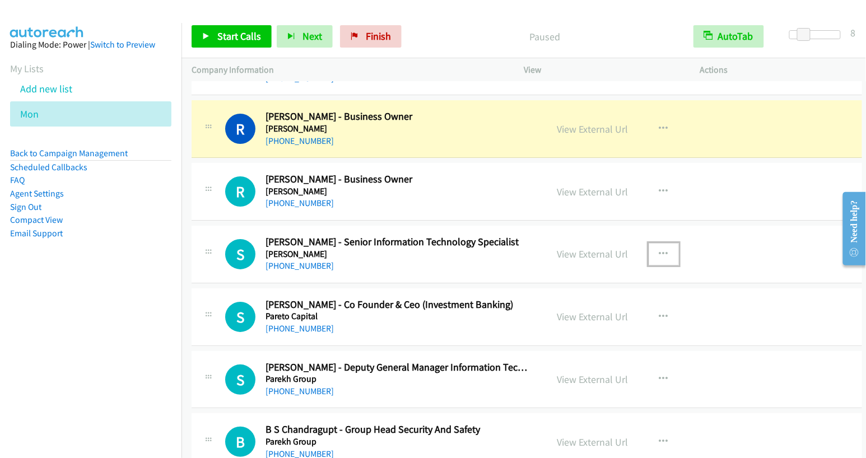
click at [659, 250] on icon "button" at bounding box center [663, 254] width 9 height 9
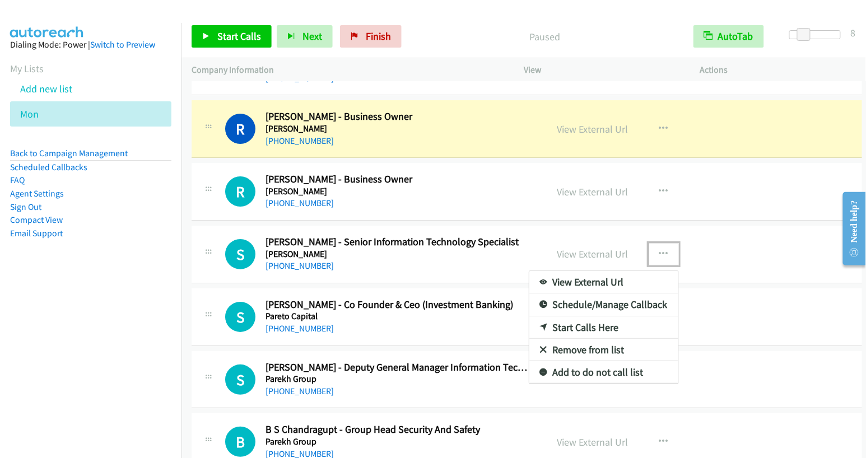
click at [585, 316] on link "Start Calls Here" at bounding box center [603, 327] width 149 height 22
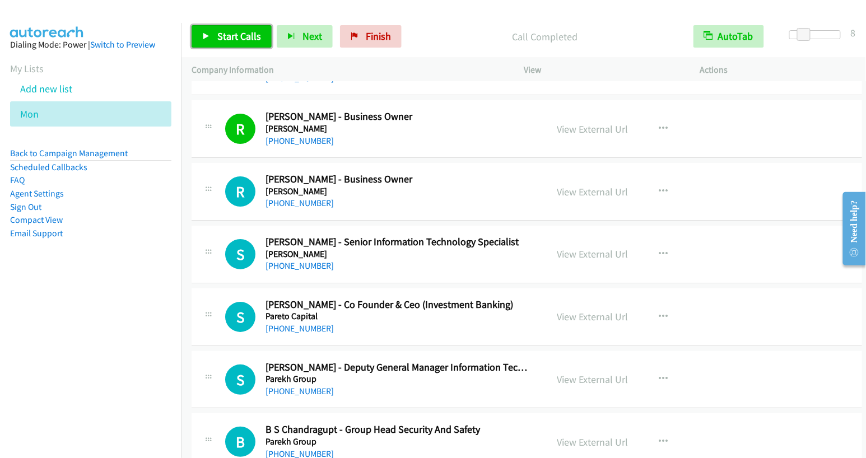
click at [212, 37] on link "Start Calls" at bounding box center [232, 36] width 80 height 22
click at [216, 40] on link "Pause" at bounding box center [223, 36] width 62 height 22
click at [380, 34] on span "Finish" at bounding box center [378, 36] width 25 height 13
